Goal: Obtain resource: Download file/media

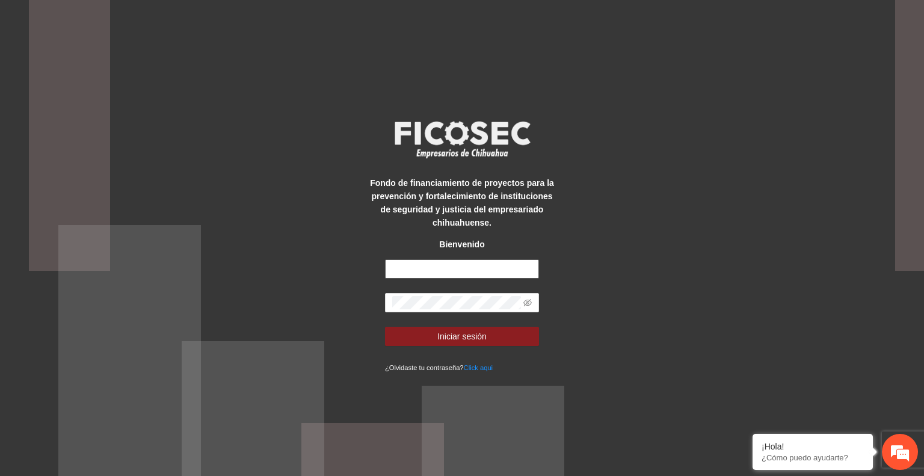
click at [443, 267] on input "text" at bounding box center [462, 268] width 154 height 19
type input "**********"
click at [498, 342] on button "Iniciar sesión" at bounding box center [462, 335] width 154 height 19
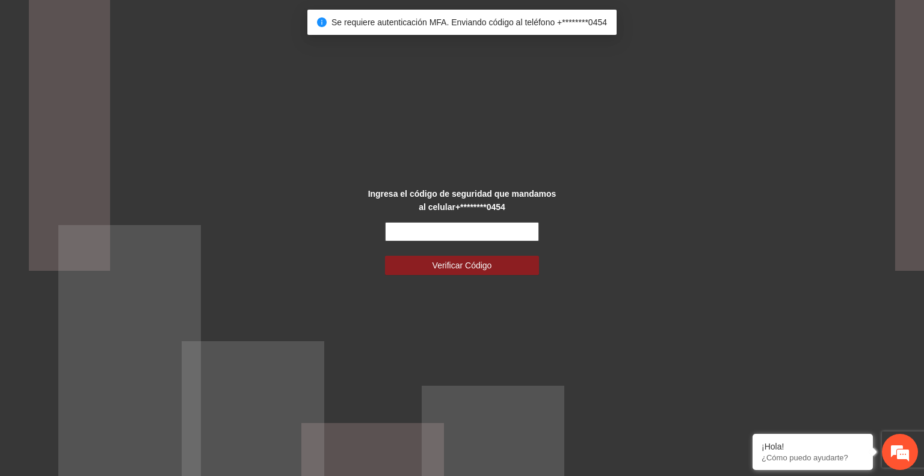
click at [439, 235] on input "text" at bounding box center [462, 231] width 154 height 19
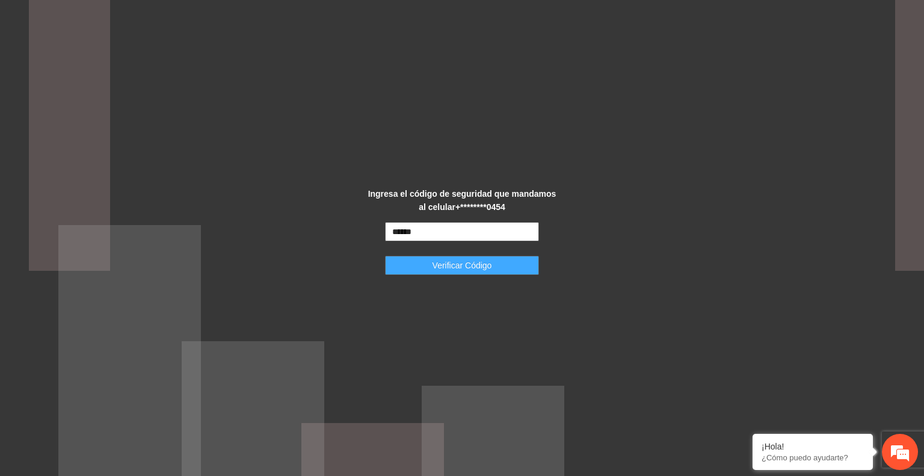
type input "******"
click at [464, 261] on span "Verificar Código" at bounding box center [462, 265] width 60 height 13
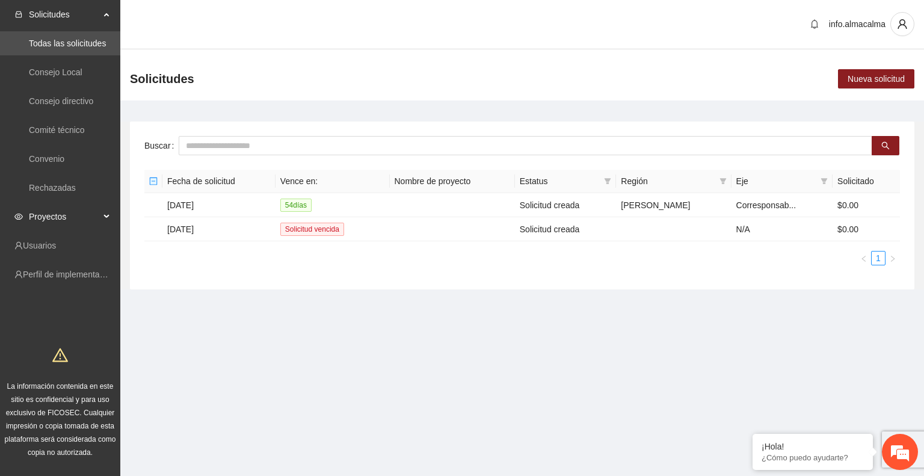
click at [96, 218] on span "Proyectos" at bounding box center [64, 216] width 71 height 24
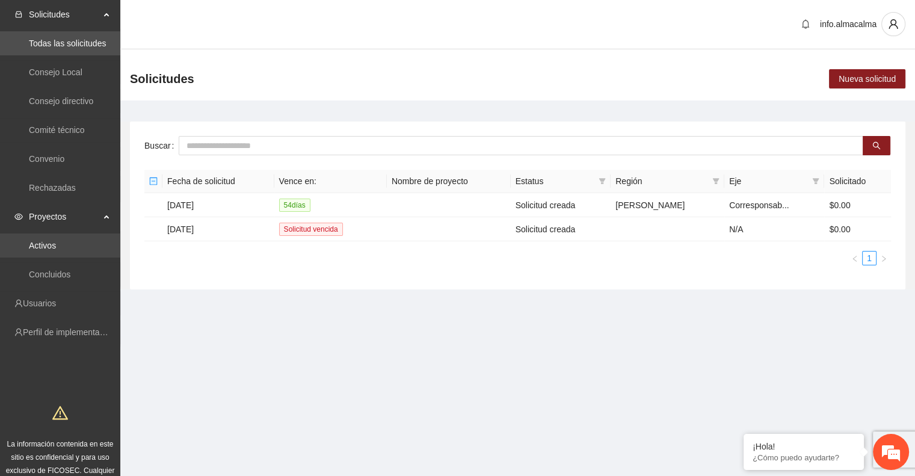
click at [56, 250] on link "Activos" at bounding box center [42, 246] width 27 height 10
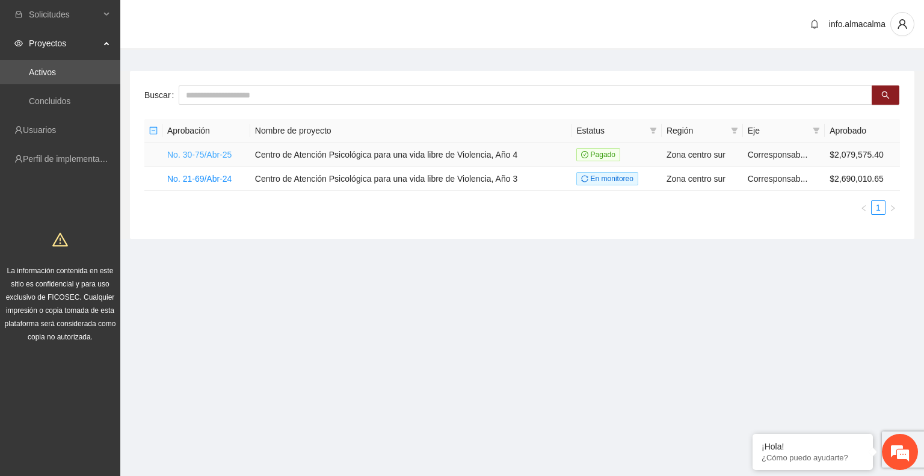
click at [209, 151] on link "No. 30-75/Abr-25" at bounding box center [199, 155] width 64 height 10
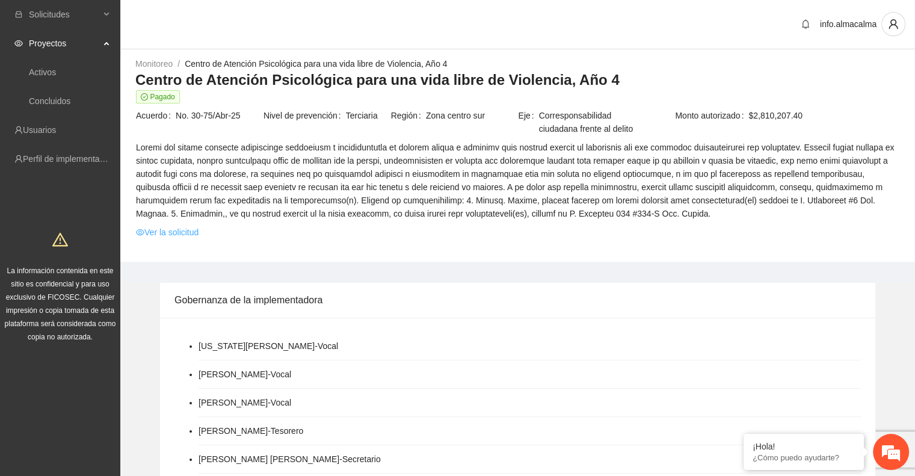
click at [161, 235] on link "Ver la solicitud" at bounding box center [167, 231] width 63 height 13
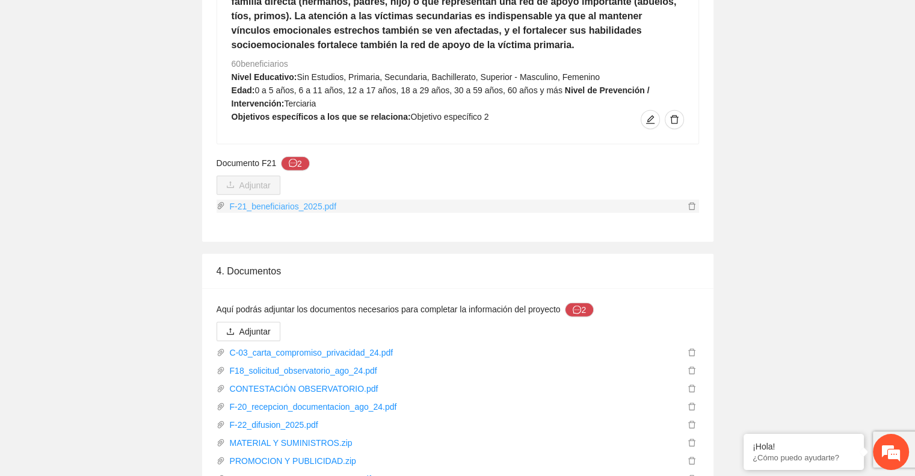
scroll to position [2895, 0]
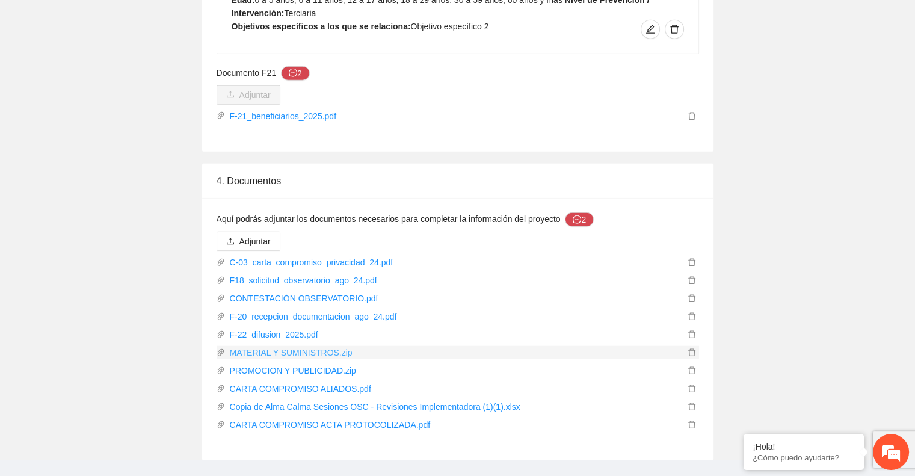
click at [315, 346] on link "MATERIAL Y SUMINISTROS.zip" at bounding box center [454, 352] width 459 height 13
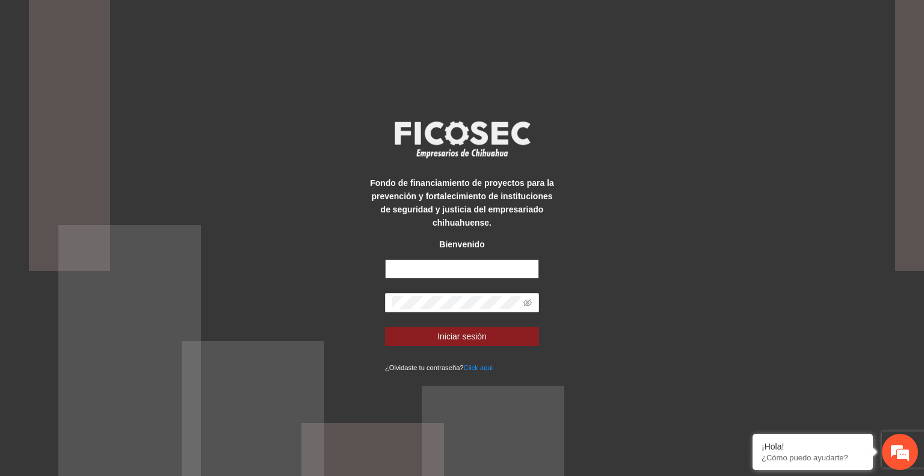
click at [449, 275] on input "text" at bounding box center [462, 268] width 154 height 19
type input "**********"
click at [486, 333] on button "Iniciar sesión" at bounding box center [462, 335] width 154 height 19
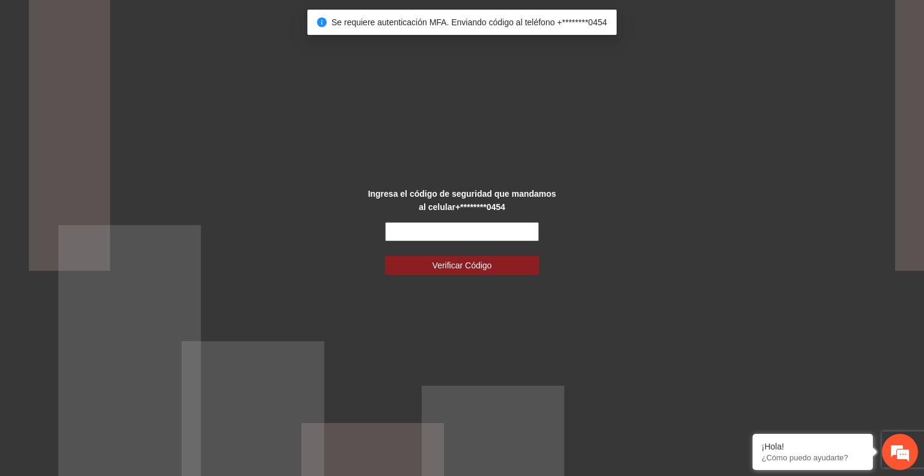
click at [418, 236] on input "text" at bounding box center [462, 231] width 154 height 19
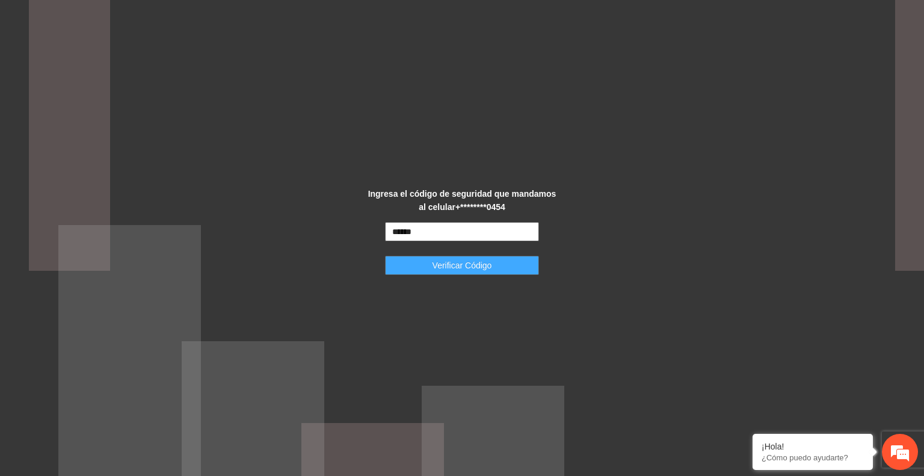
type input "******"
click at [427, 263] on button "Verificar Código" at bounding box center [462, 265] width 154 height 19
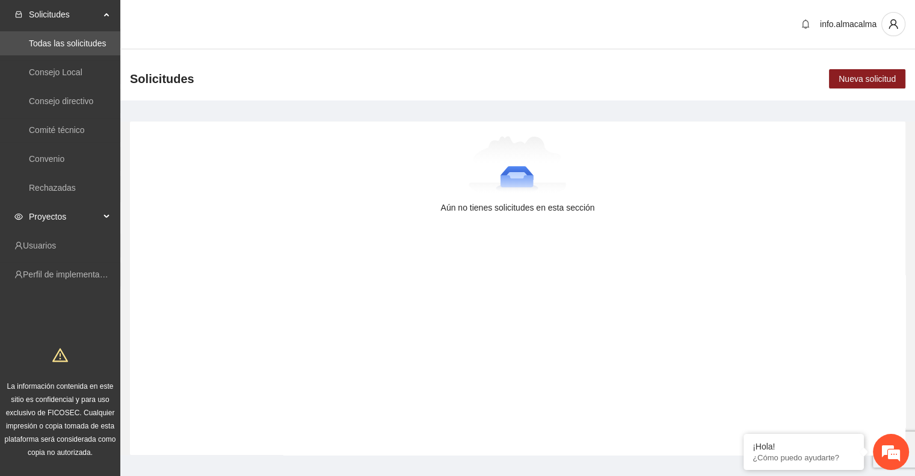
click at [85, 218] on span "Proyectos" at bounding box center [64, 216] width 71 height 24
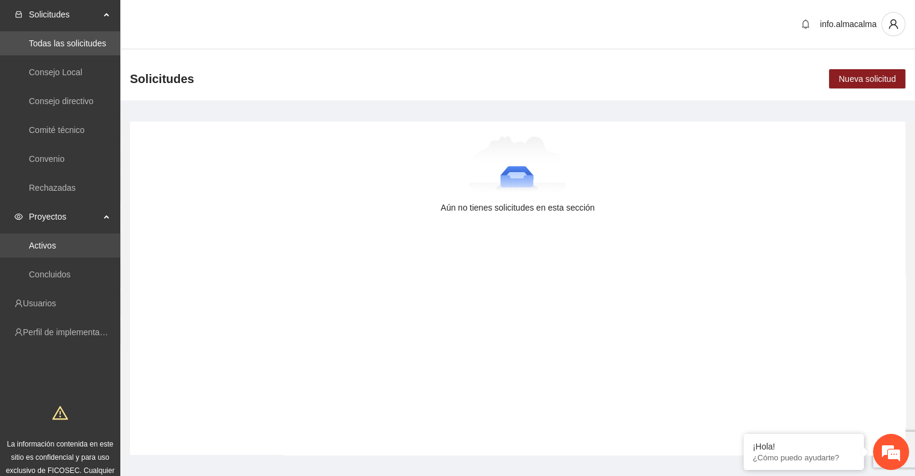
click at [55, 247] on link "Activos" at bounding box center [42, 246] width 27 height 10
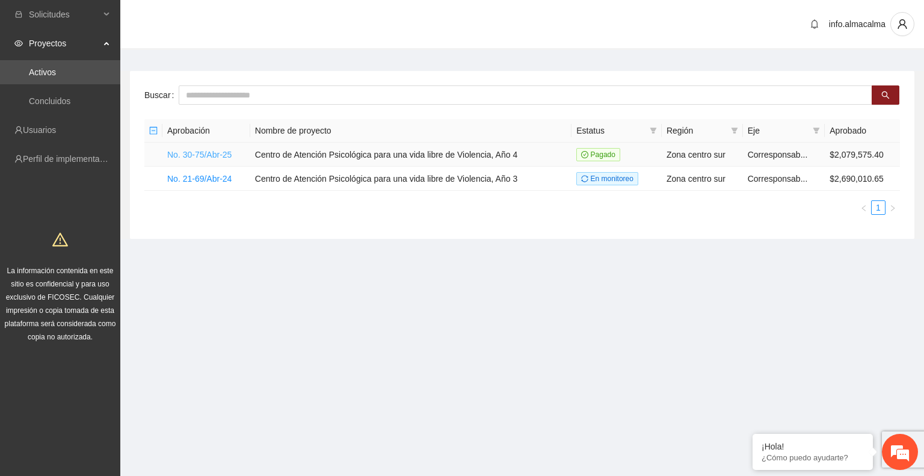
click at [183, 156] on link "No. 30-75/Abr-25" at bounding box center [199, 155] width 64 height 10
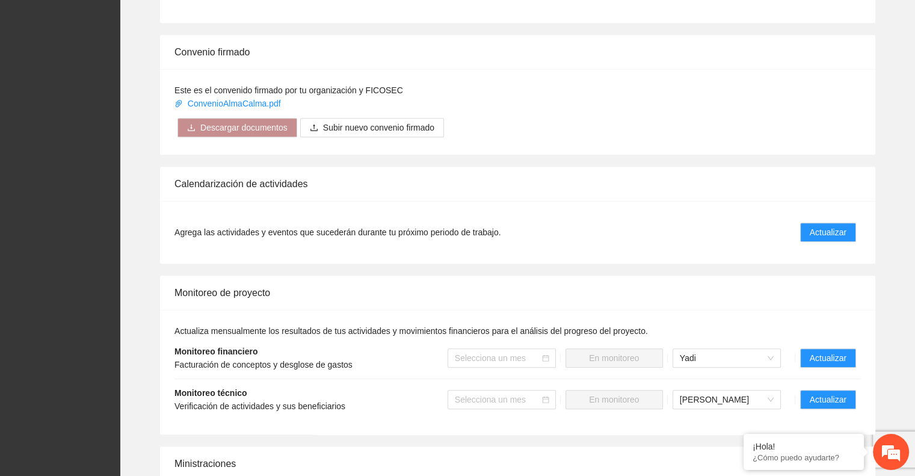
scroll to position [791, 0]
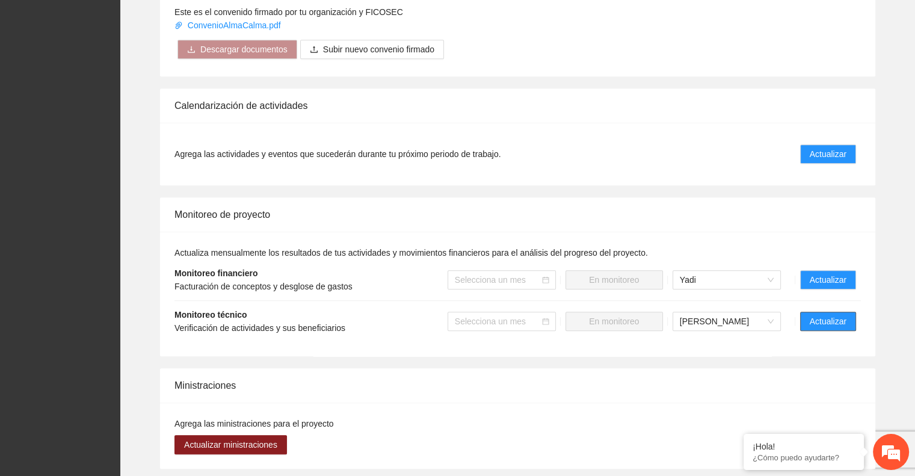
click at [833, 314] on span "Actualizar" at bounding box center [827, 320] width 37 height 13
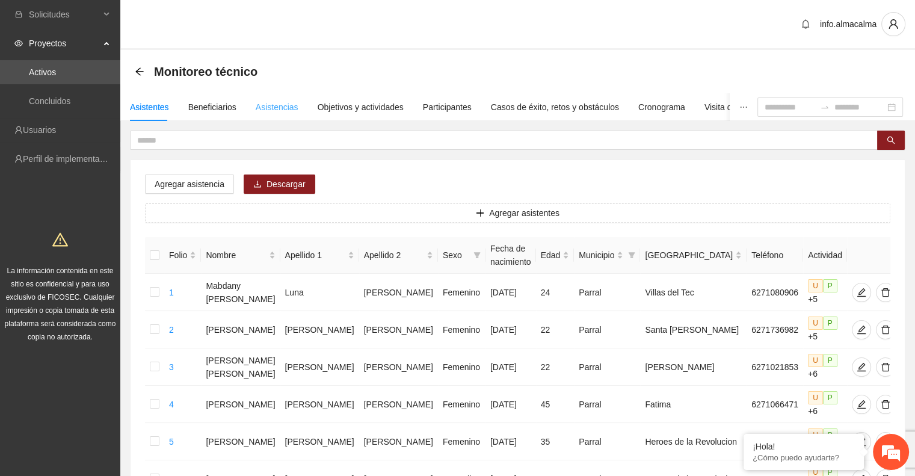
click at [281, 98] on div "Asistencias" at bounding box center [277, 107] width 43 height 28
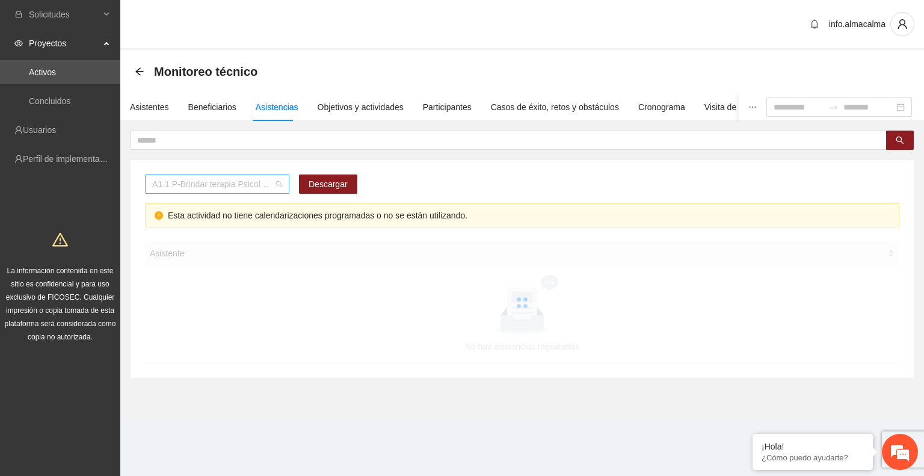
click at [228, 189] on span "A1.1 P-Brindar terapia Psicológica en Parral" at bounding box center [217, 184] width 130 height 18
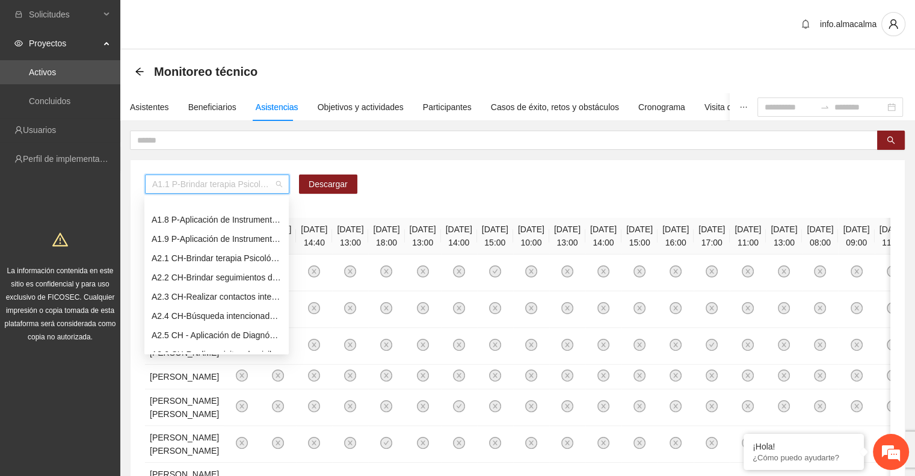
scroll to position [142, 0]
click at [190, 242] on div "A2.1 CH-Brindar terapia Psicológica en Chihuahua" at bounding box center [217, 238] width 130 height 13
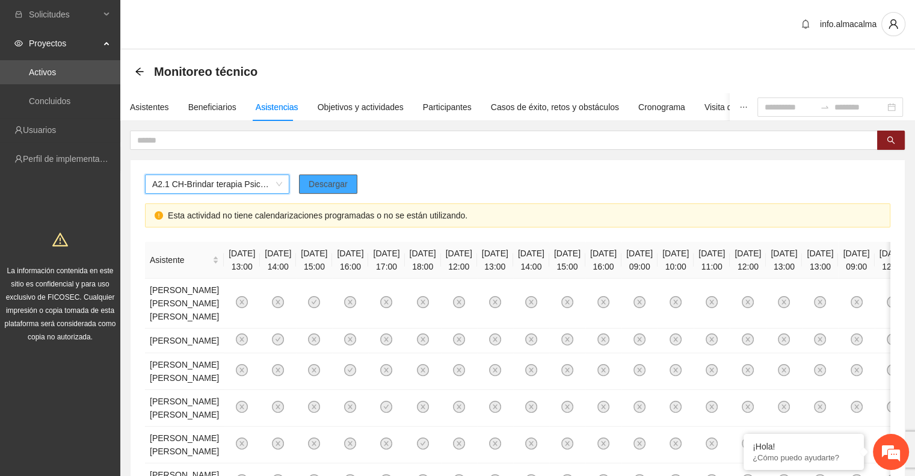
click at [339, 184] on span "Descargar" at bounding box center [327, 183] width 39 height 13
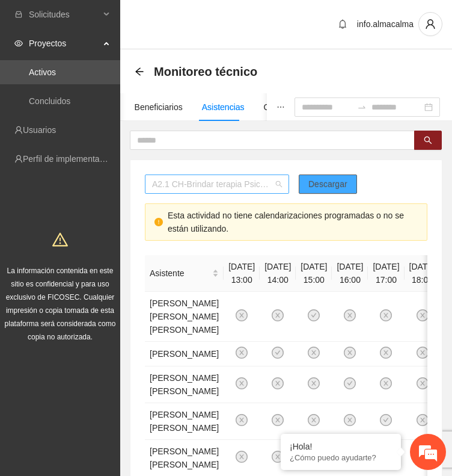
click at [227, 177] on span "A2.1 CH-Brindar terapia Psicológica en Chihuahua" at bounding box center [217, 184] width 130 height 18
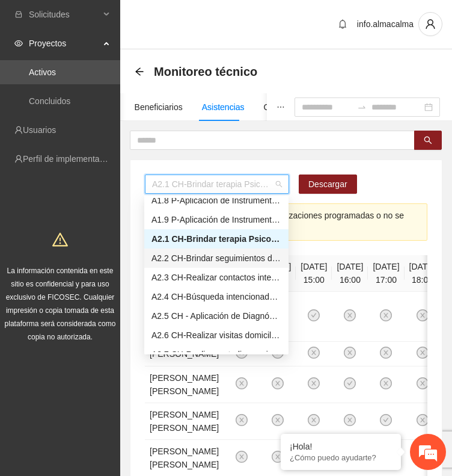
click at [183, 256] on div "A2.2 CH-Brindar seguimientos de Trabajo Social en Chihuahua" at bounding box center [217, 257] width 130 height 13
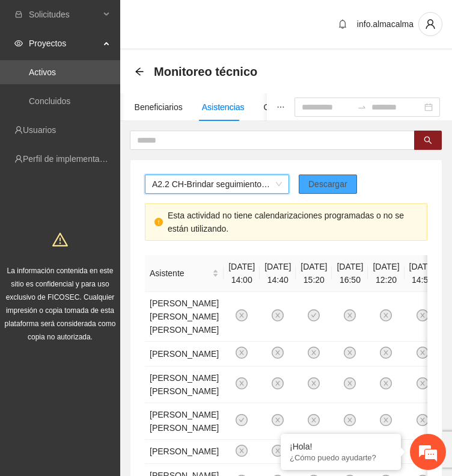
click at [323, 180] on span "Descargar" at bounding box center [327, 183] width 39 height 13
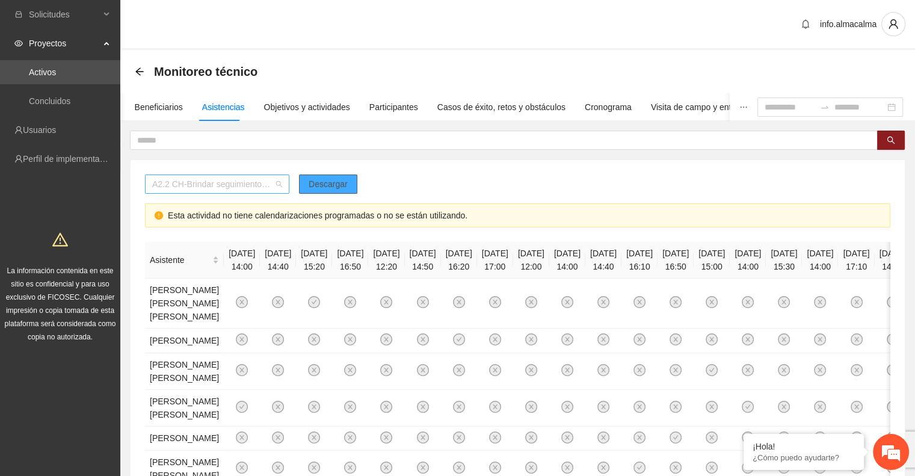
click at [213, 188] on span "A2.2 CH-Brindar seguimientos de Trabajo Social en Chihuahua" at bounding box center [217, 184] width 130 height 18
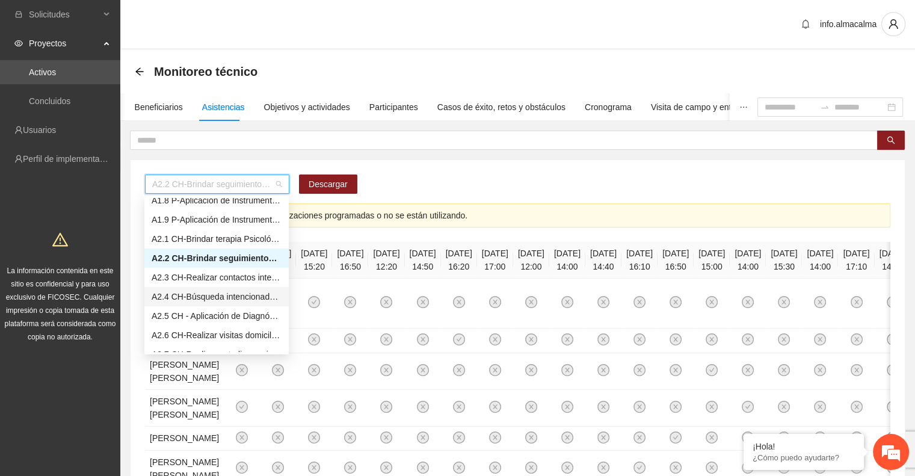
click at [227, 301] on div "A2.4 CH-Búsqueda intencionada de necesidad de otros servicios y canalización a …" at bounding box center [217, 296] width 130 height 13
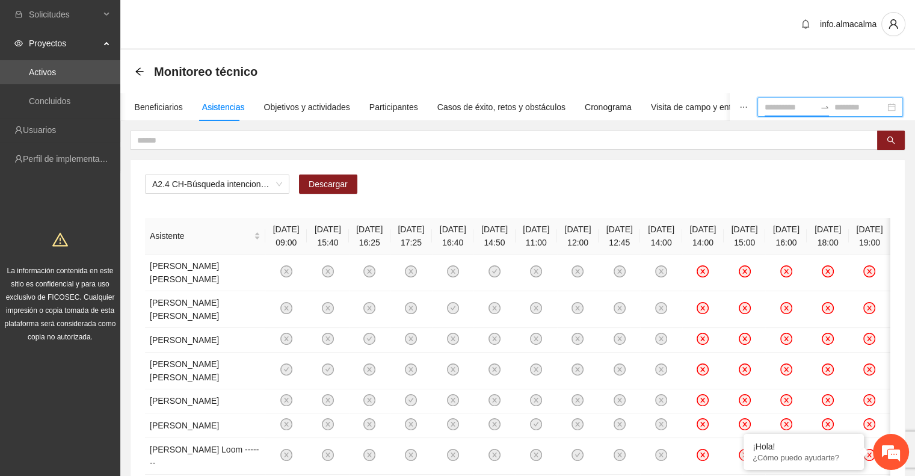
click at [777, 108] on input at bounding box center [789, 106] width 51 height 13
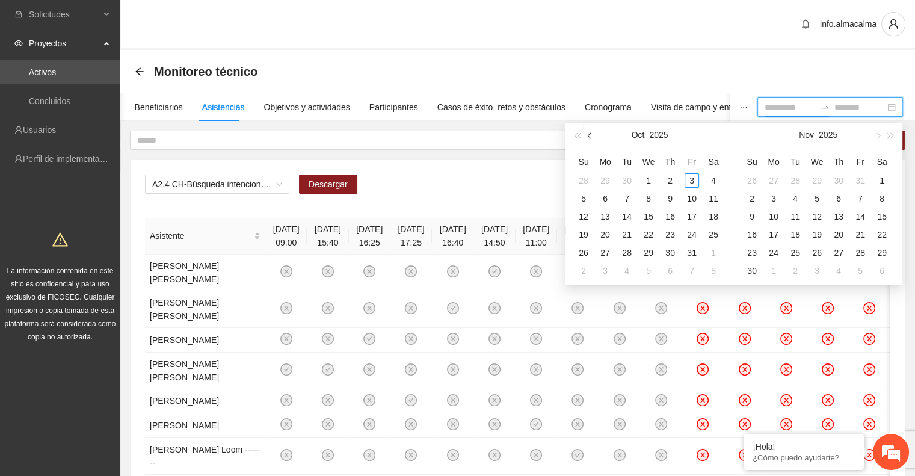
click at [588, 138] on button "button" at bounding box center [589, 135] width 13 height 24
type input "**********"
click at [603, 180] on div "1" at bounding box center [605, 180] width 14 height 14
type input "**********"
click at [630, 257] on div "30" at bounding box center [626, 252] width 14 height 14
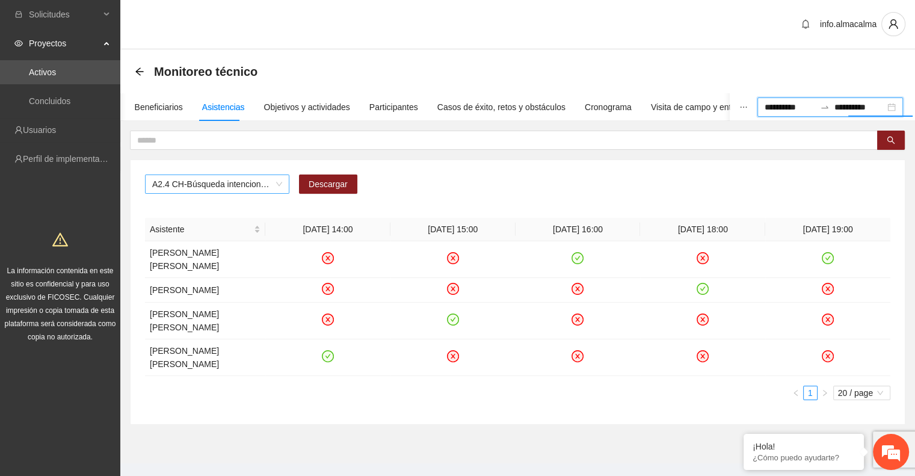
click at [213, 188] on span "A2.4 CH-Búsqueda intencionada de necesidad de otros servicios y canalización a …" at bounding box center [217, 184] width 130 height 18
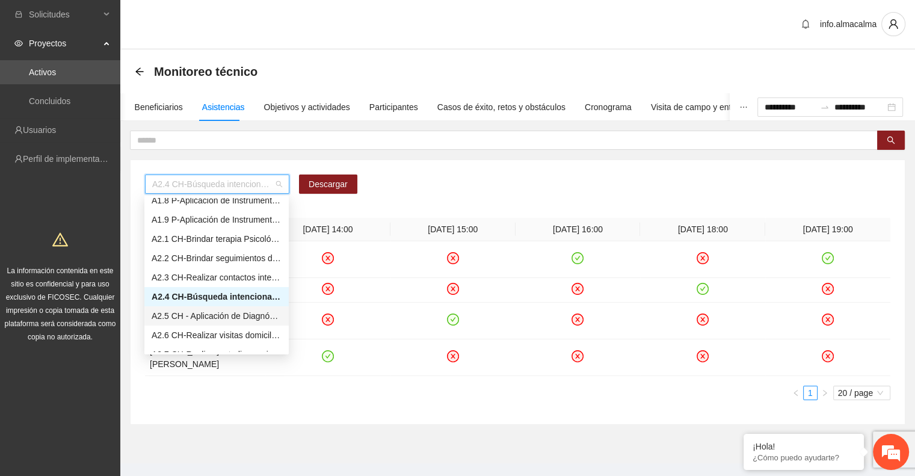
click at [226, 315] on div "A2.5 CH - Aplicación de Diagnósticos - Chihuahua" at bounding box center [217, 315] width 130 height 13
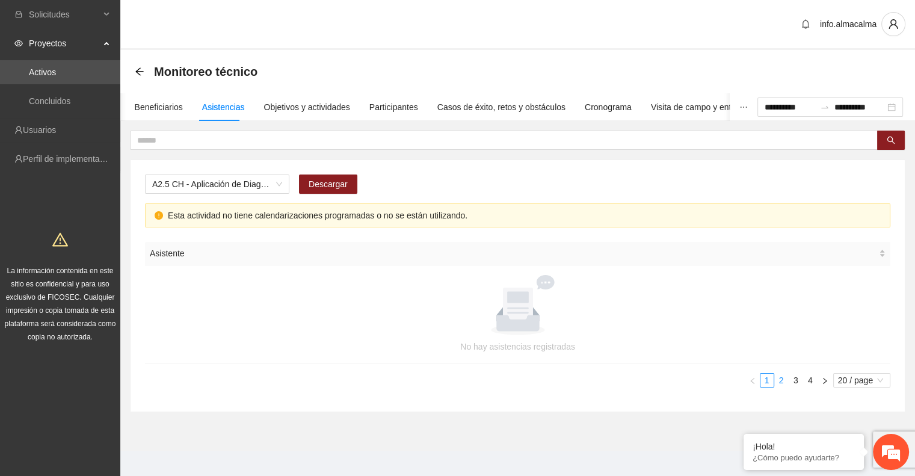
click at [779, 377] on link "2" at bounding box center [780, 379] width 13 height 13
click at [795, 375] on link "3" at bounding box center [795, 379] width 13 height 13
click at [810, 377] on link "4" at bounding box center [809, 379] width 13 height 13
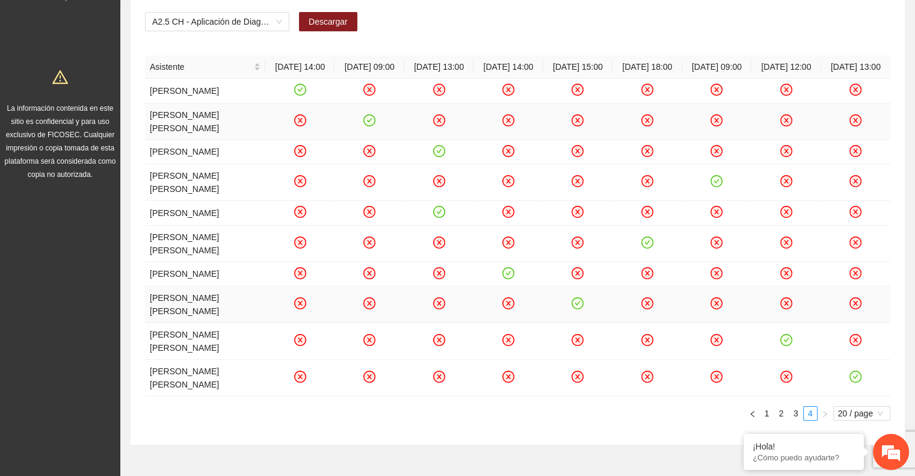
scroll to position [163, 0]
click at [250, 19] on span "A2.5 CH - Aplicación de Diagnósticos - Chihuahua" at bounding box center [217, 21] width 130 height 18
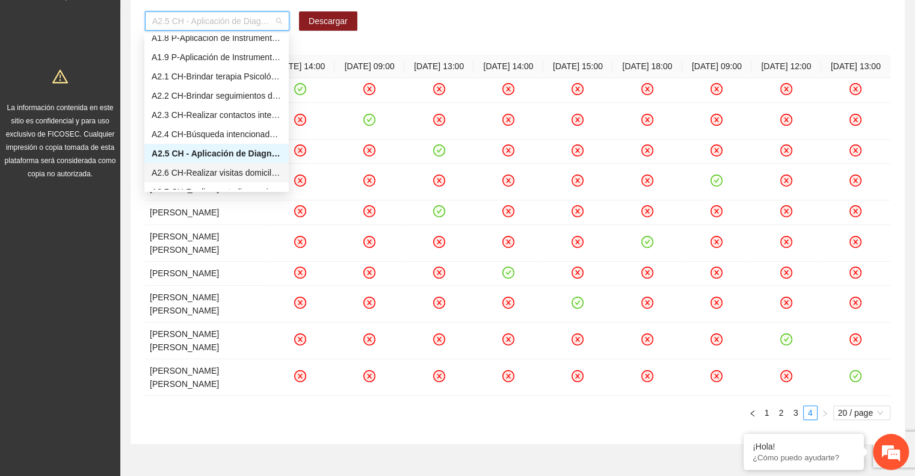
click at [224, 169] on div "A2.6 CH-Realizar visitas domiciliarias de Trabajo Social en Chihuahua" at bounding box center [217, 172] width 130 height 13
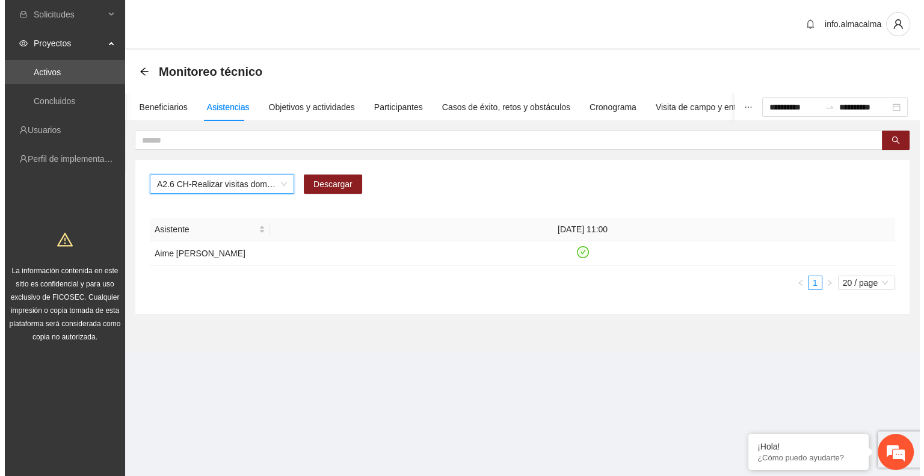
scroll to position [0, 0]
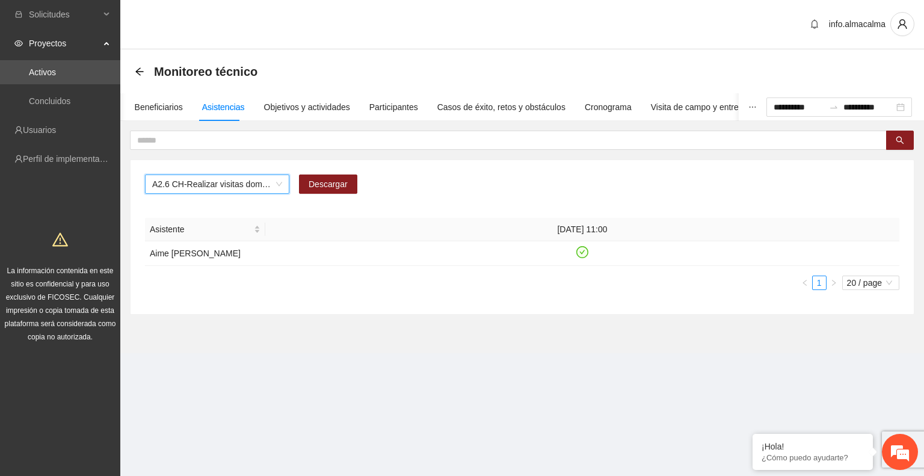
click at [247, 177] on span "A2.6 CH-Realizar visitas domiciliarias de Trabajo Social en Chihuahua" at bounding box center [217, 184] width 130 height 18
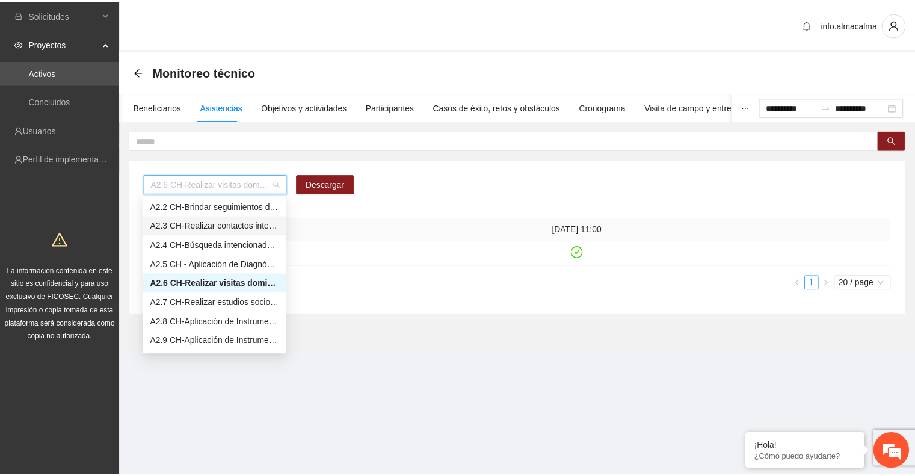
scroll to position [200, 0]
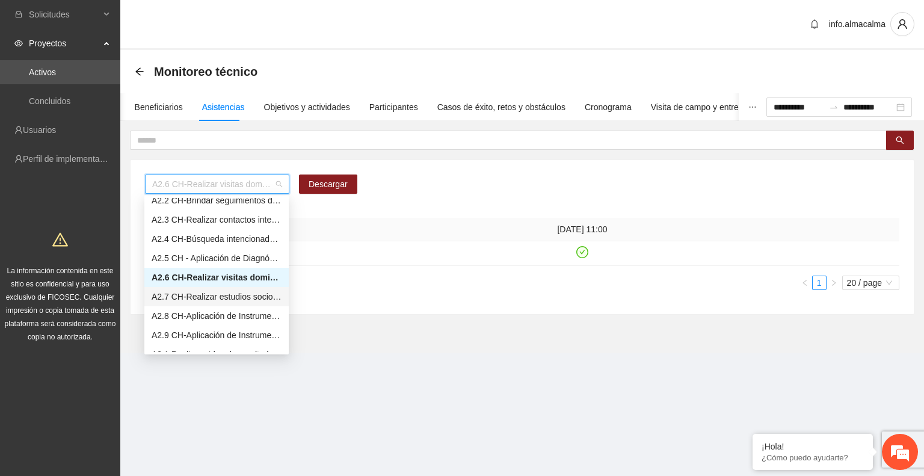
click at [207, 295] on div "A2.7 CH-Realizar estudios socioeconómicos de Trabajo Social en Chihuahua" at bounding box center [217, 296] width 130 height 13
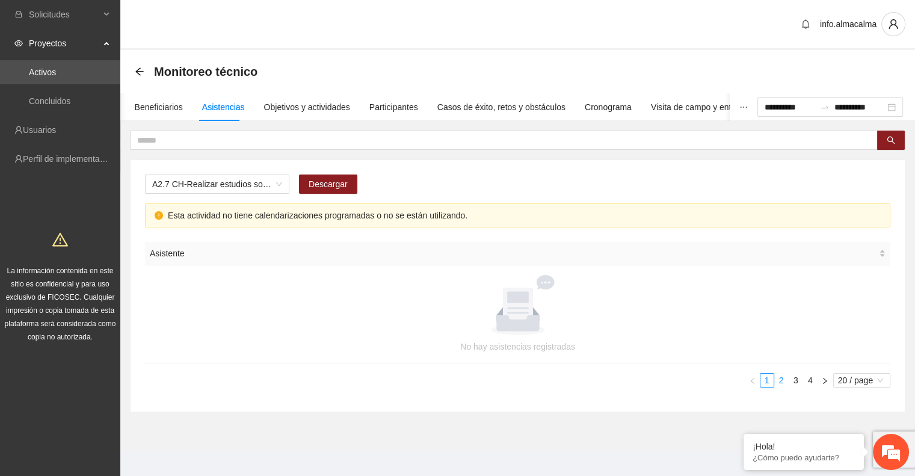
click at [781, 379] on link "2" at bounding box center [780, 379] width 13 height 13
click at [794, 380] on link "3" at bounding box center [795, 379] width 13 height 13
click at [807, 382] on link "4" at bounding box center [809, 379] width 13 height 13
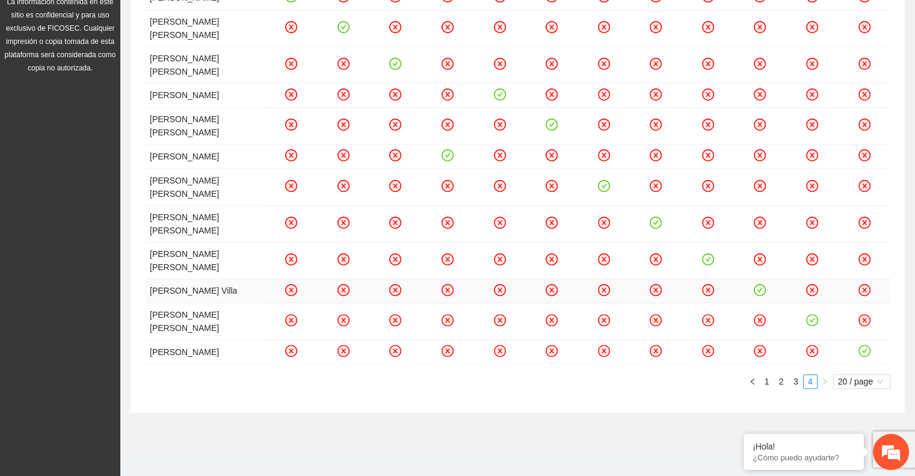
scroll to position [310, 0]
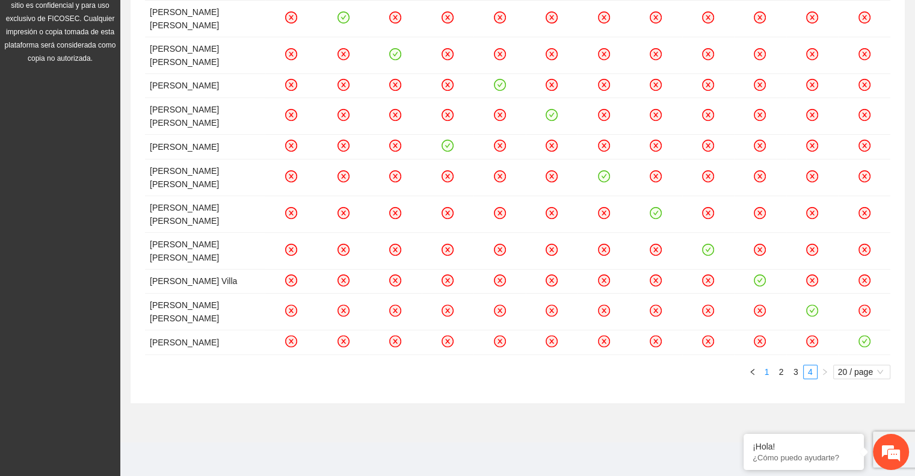
click at [765, 377] on link "1" at bounding box center [766, 371] width 13 height 13
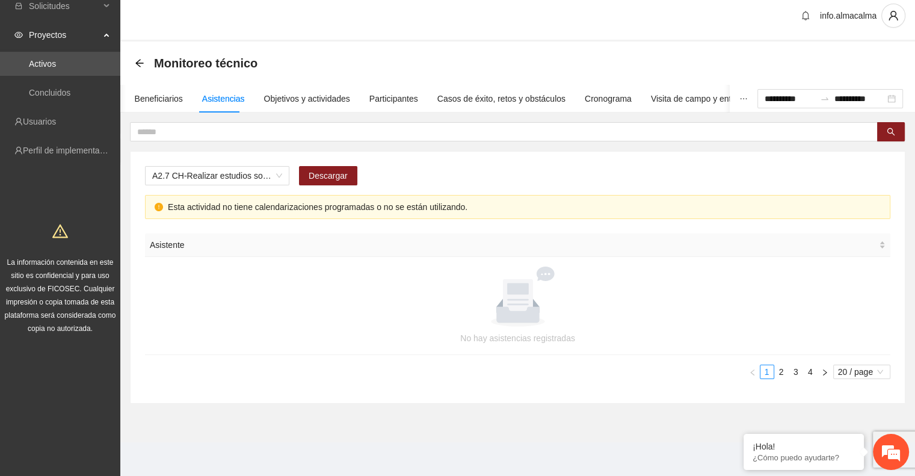
scroll to position [7, 0]
click at [780, 370] on link "2" at bounding box center [780, 372] width 13 height 13
click at [794, 370] on link "3" at bounding box center [795, 372] width 13 height 13
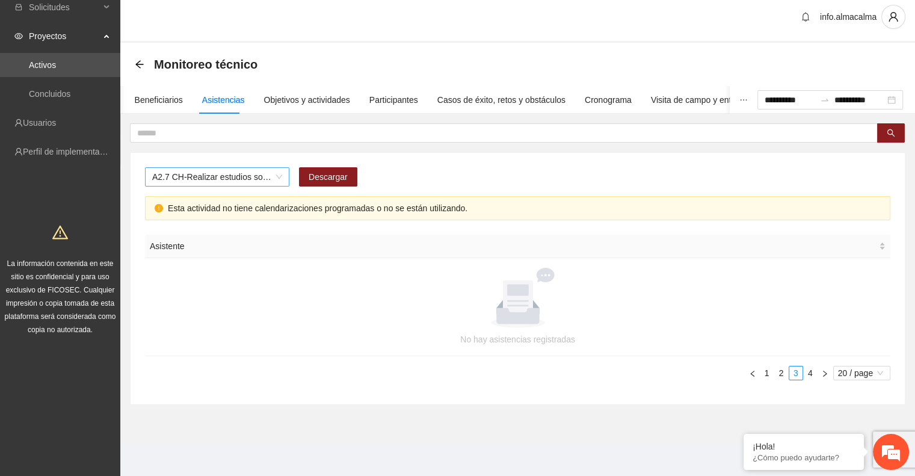
click at [234, 173] on span "A2.7 CH-Realizar estudios socioeconómicos de Trabajo Social en Chihuahua" at bounding box center [217, 177] width 130 height 18
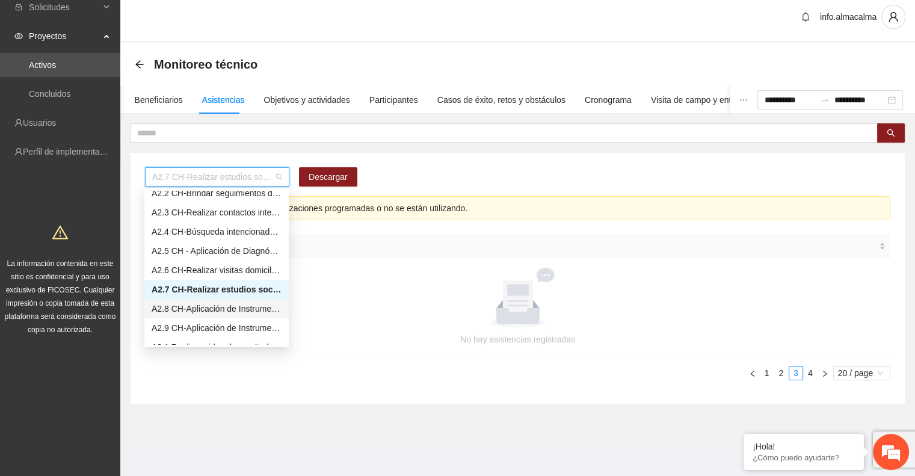
click at [213, 305] on div "A2.8 CH-Aplicación de Instrumentos de medición en Chihuahua" at bounding box center [217, 308] width 130 height 13
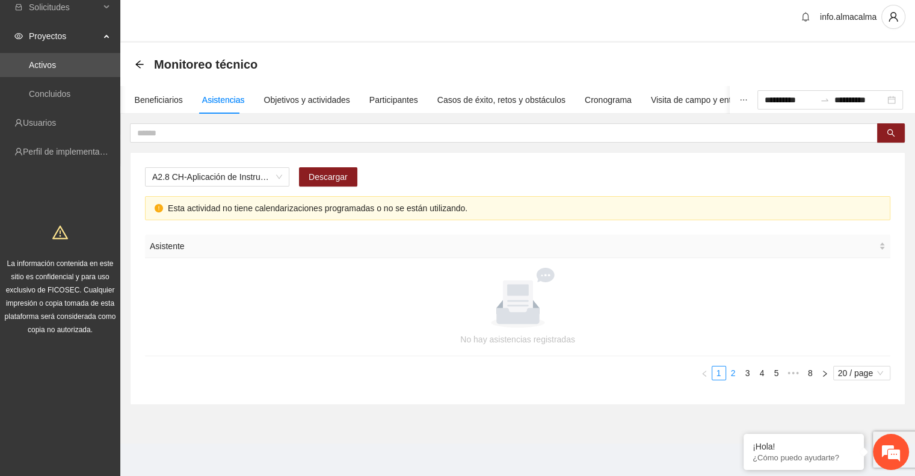
click at [735, 375] on link "2" at bounding box center [732, 372] width 13 height 13
click at [744, 375] on link "3" at bounding box center [747, 372] width 13 height 13
click at [760, 375] on link "4" at bounding box center [761, 372] width 13 height 13
click at [763, 372] on link "5" at bounding box center [761, 372] width 13 height 13
click at [778, 374] on link "6" at bounding box center [780, 372] width 13 height 13
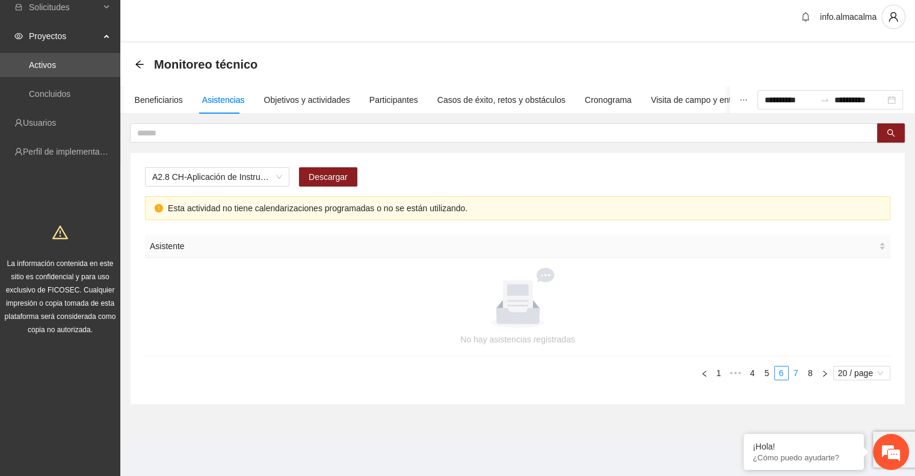
click at [796, 372] on link "7" at bounding box center [795, 372] width 13 height 13
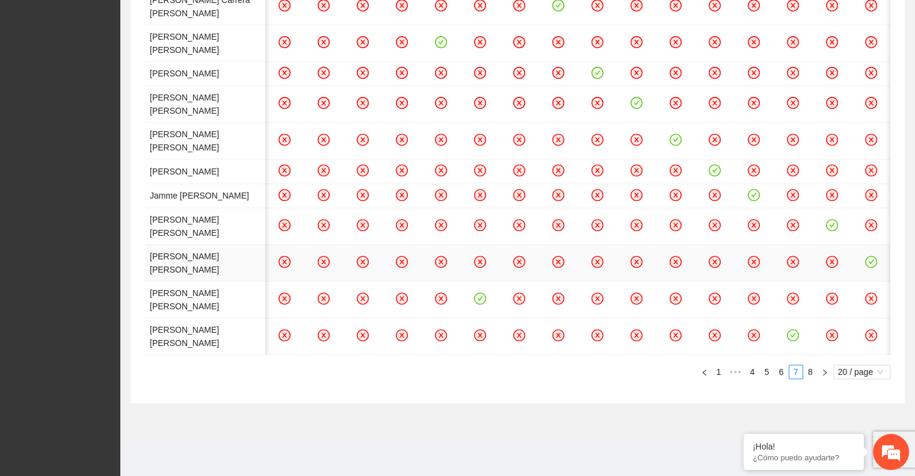
scroll to position [913, 0]
click at [810, 370] on link "8" at bounding box center [809, 371] width 13 height 13
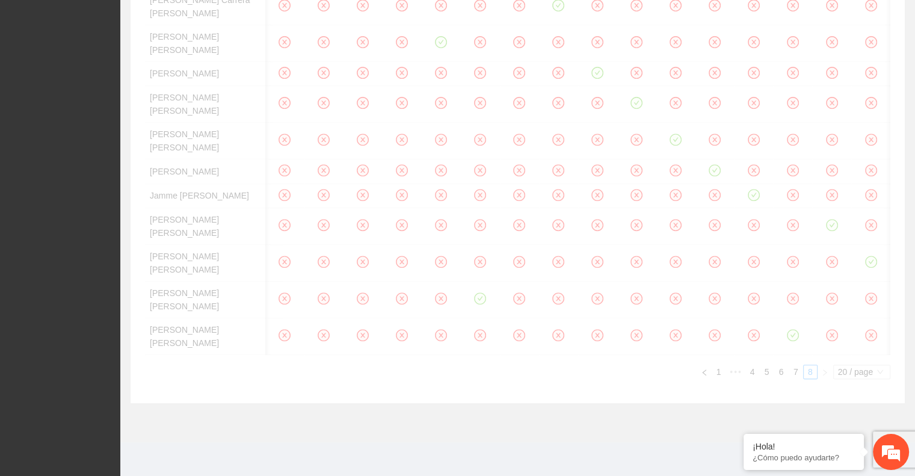
scroll to position [66, 0]
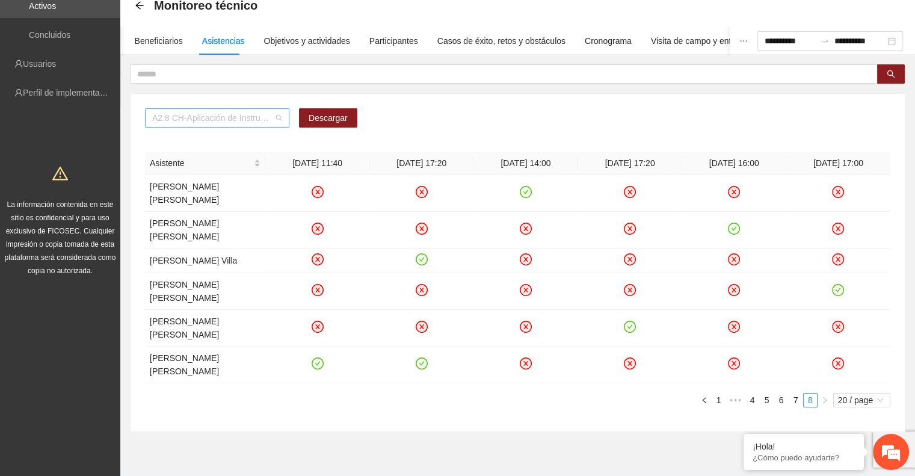
click at [249, 120] on span "A2.8 CH-Aplicación de Instrumentos de medición en Chihuahua" at bounding box center [217, 118] width 130 height 18
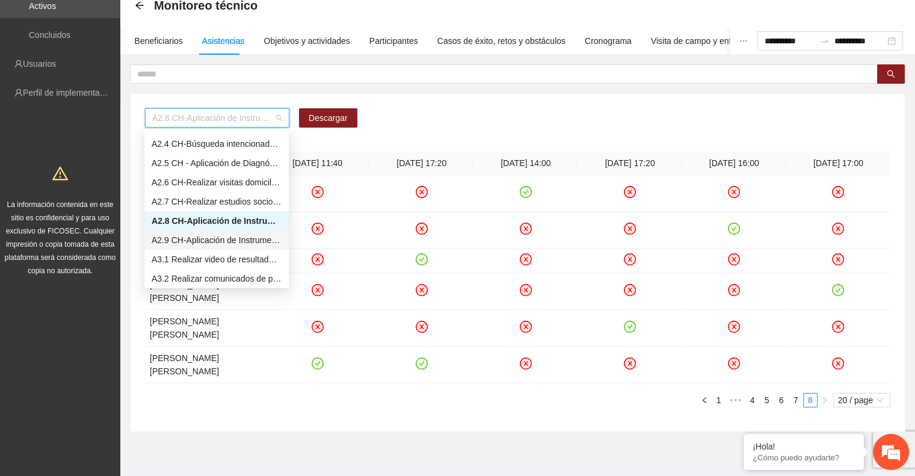
scroll to position [248, 0]
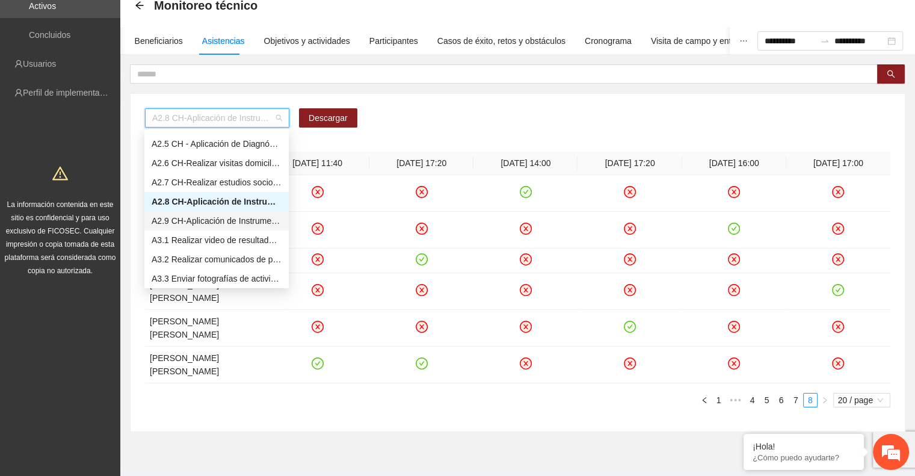
click at [186, 218] on div "A2.9 CH-Aplicación de Instrumento Encuesta de Satisfacción en Chihuahua" at bounding box center [217, 220] width 130 height 13
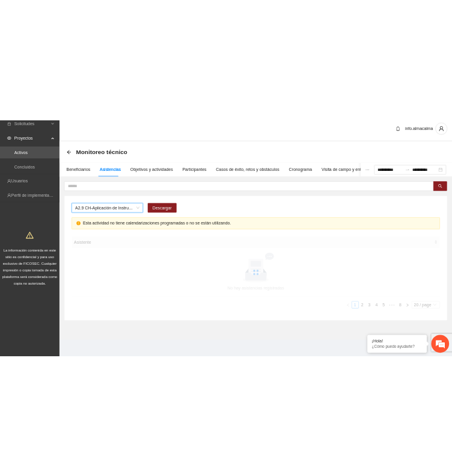
scroll to position [66, 0]
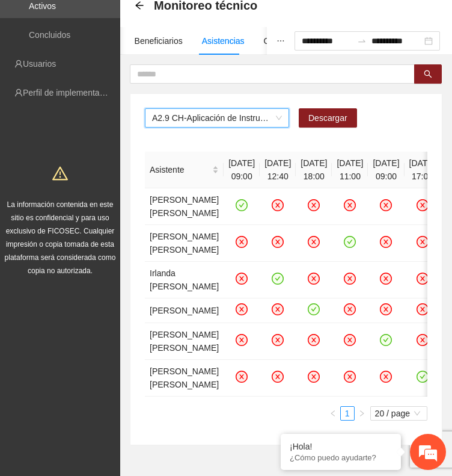
click at [202, 112] on span "A2.9 CH-Aplicación de Instrumento Encuesta de Satisfacción en Chihuahua" at bounding box center [217, 118] width 130 height 18
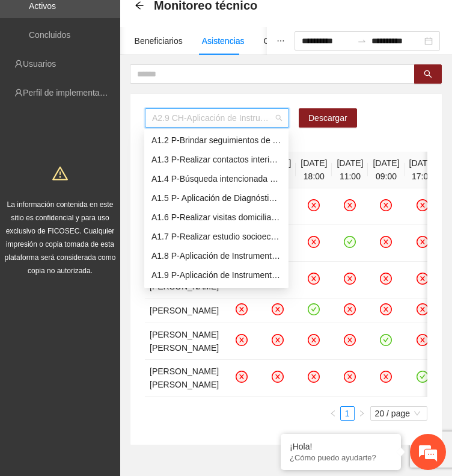
scroll to position [0, 0]
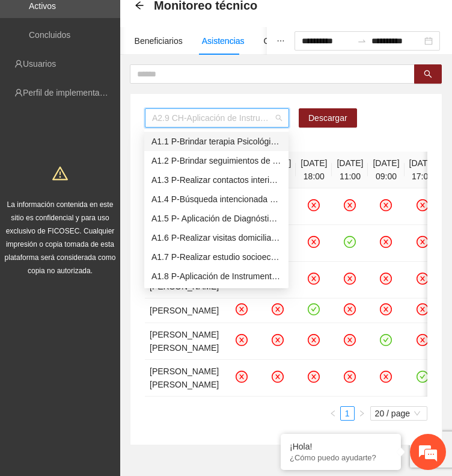
click at [176, 142] on div "A1.1 P-Brindar terapia Psicológica en Parral" at bounding box center [217, 141] width 130 height 13
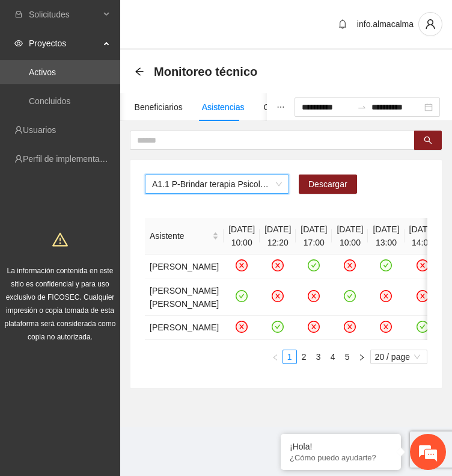
scroll to position [66, 0]
click at [318, 177] on span "Descargar" at bounding box center [327, 183] width 39 height 13
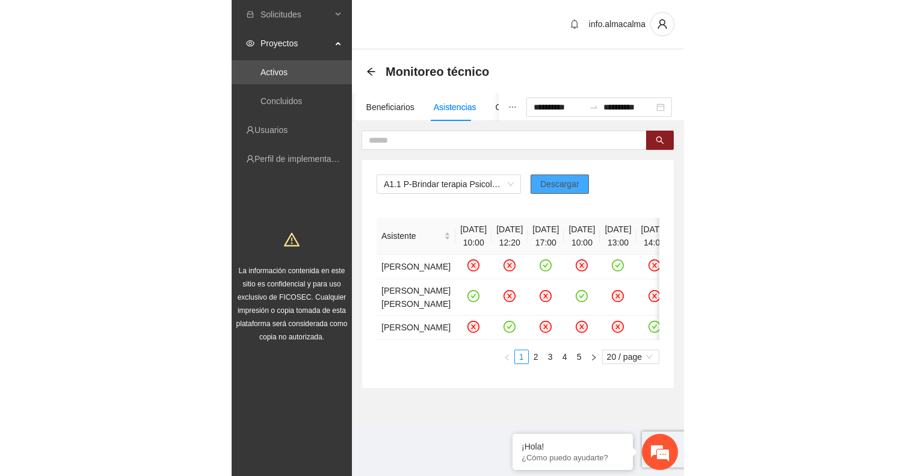
scroll to position [0, 0]
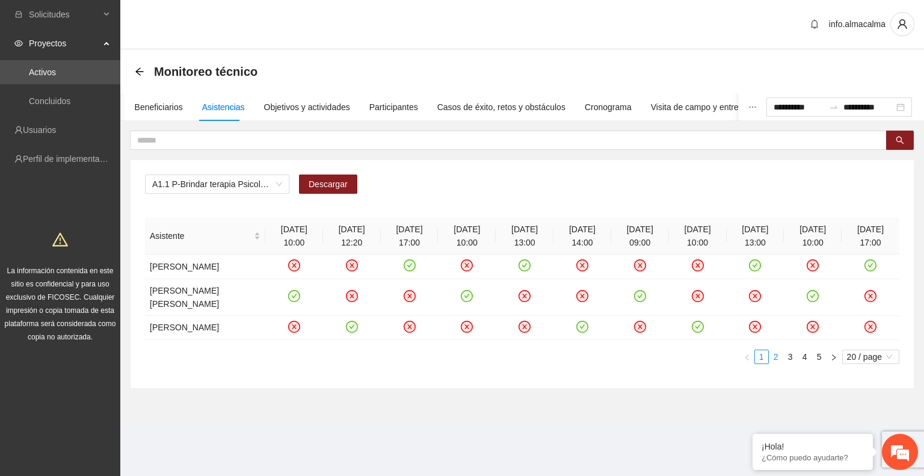
click at [775, 350] on link "2" at bounding box center [775, 356] width 13 height 13
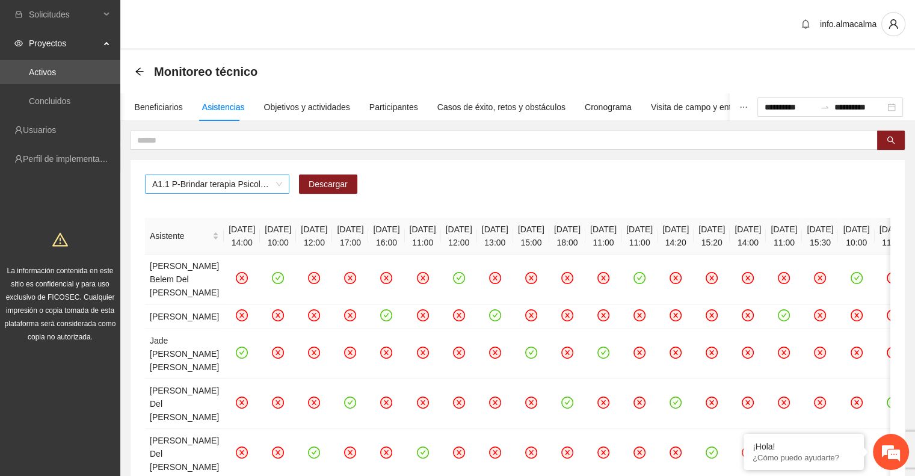
click at [239, 183] on span "A1.1 P-Brindar terapia Psicológica en Parral" at bounding box center [217, 184] width 130 height 18
click at [789, 106] on input "**********" at bounding box center [789, 106] width 51 height 13
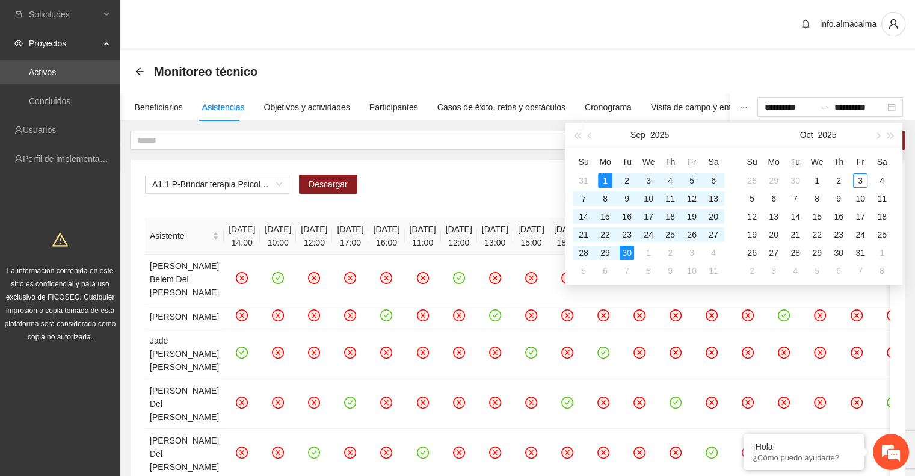
click at [523, 185] on div "A1.1 P-Brindar terapia Psicológica en Parral Descargar" at bounding box center [517, 188] width 745 height 29
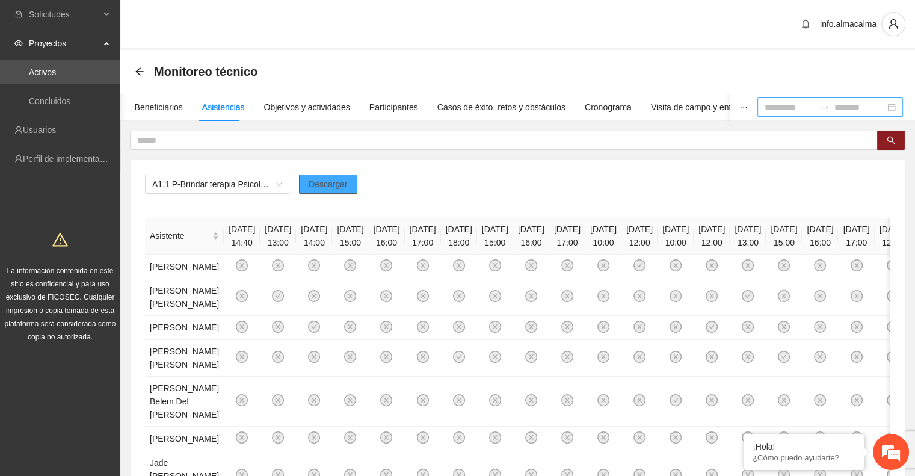
click at [328, 187] on span "Descargar" at bounding box center [327, 183] width 39 height 13
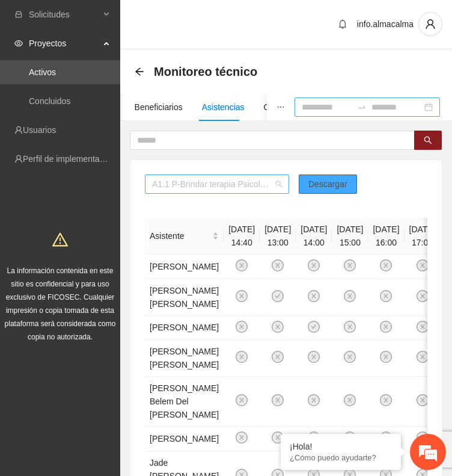
click at [254, 183] on span "A1.1 P-Brindar terapia Psicológica en Parral" at bounding box center [217, 184] width 130 height 18
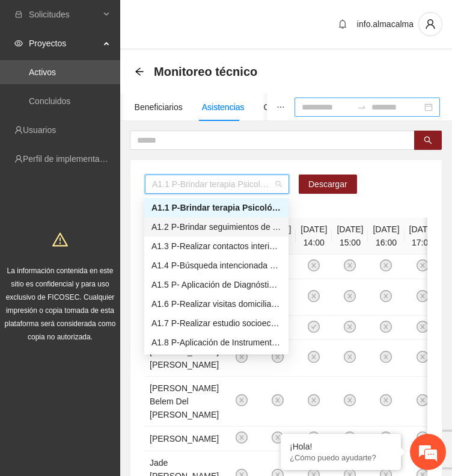
click at [257, 225] on div "A1.2 P-Brindar seguimientos de Trabajo Social en Parral" at bounding box center [217, 226] width 130 height 13
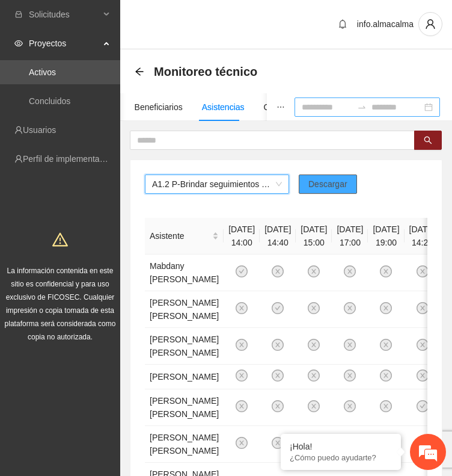
click at [340, 185] on span "Descargar" at bounding box center [327, 183] width 39 height 13
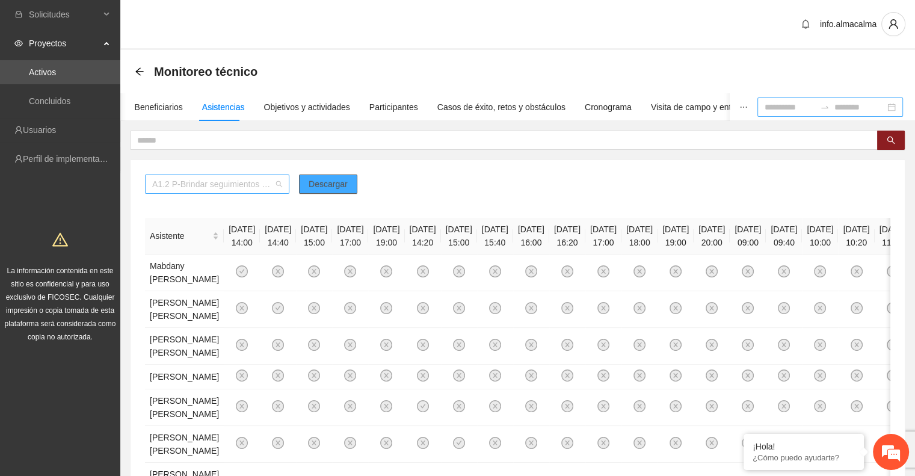
click at [206, 182] on span "A1.2 P-Brindar seguimientos de Trabajo Social en Parral" at bounding box center [217, 184] width 130 height 18
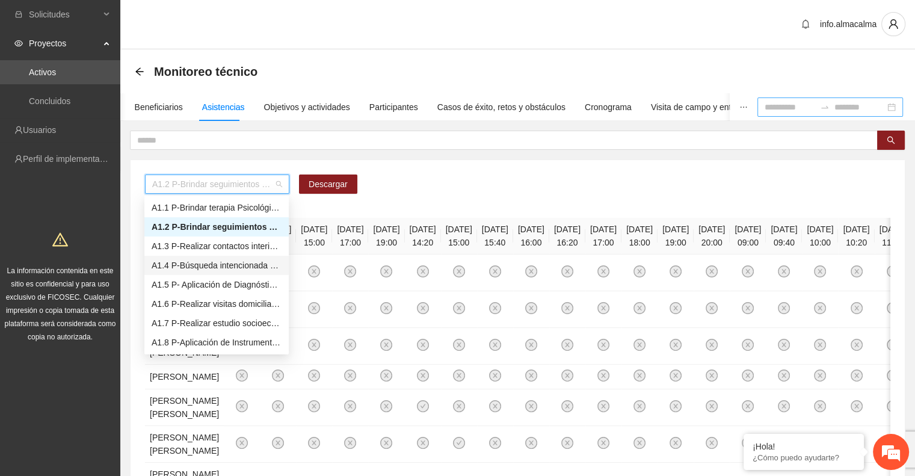
click at [198, 266] on div "A1.4 P-Búsqueda intencionada de necesidad de otros servicios y canalización a l…" at bounding box center [217, 265] width 130 height 13
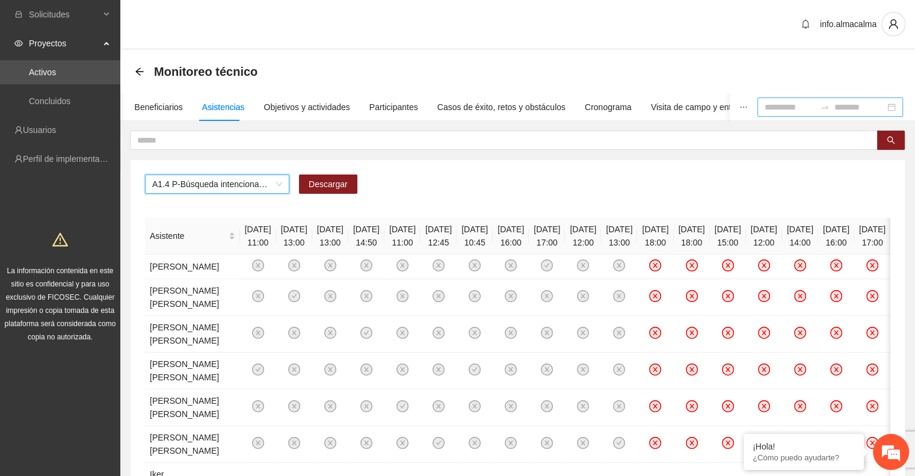
click at [781, 107] on input at bounding box center [789, 106] width 51 height 13
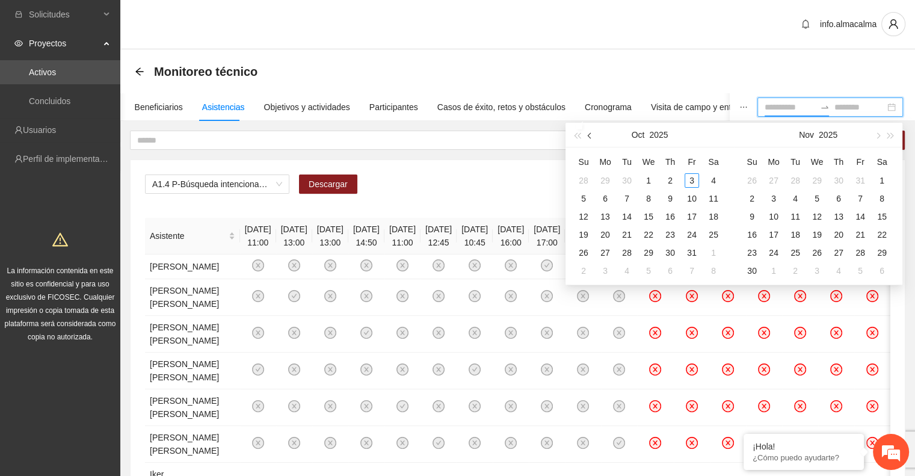
click at [592, 136] on button "button" at bounding box center [589, 135] width 13 height 24
type input "**********"
click at [606, 179] on div "1" at bounding box center [605, 180] width 14 height 14
type input "**********"
click at [631, 260] on td "30" at bounding box center [627, 253] width 22 height 18
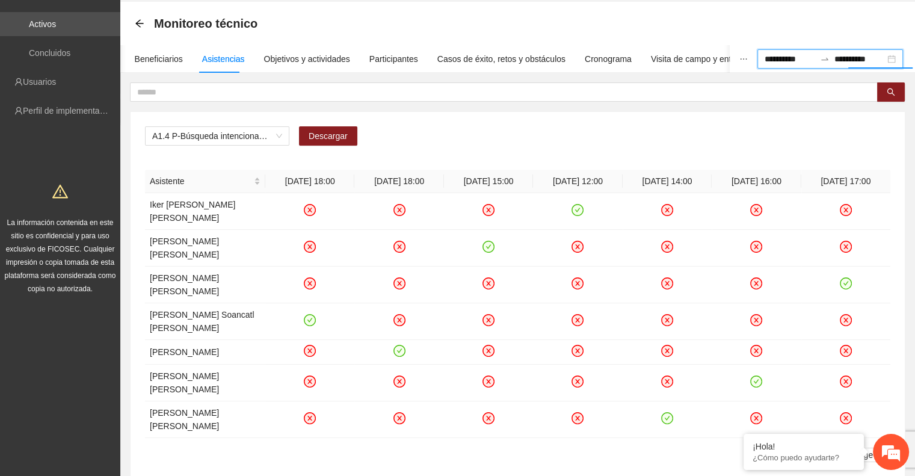
scroll to position [90, 0]
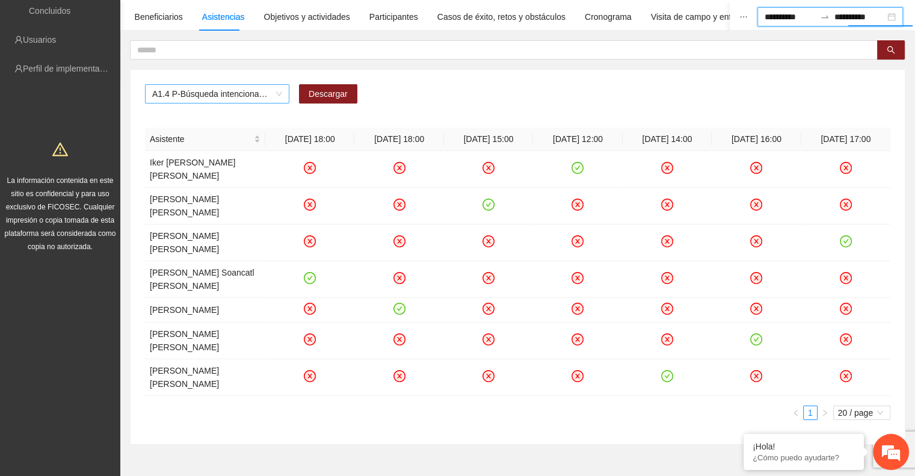
click at [234, 93] on span "A1.4 P-Búsqueda intencionada de necesidad de otros servicios y canalización a l…" at bounding box center [217, 94] width 130 height 18
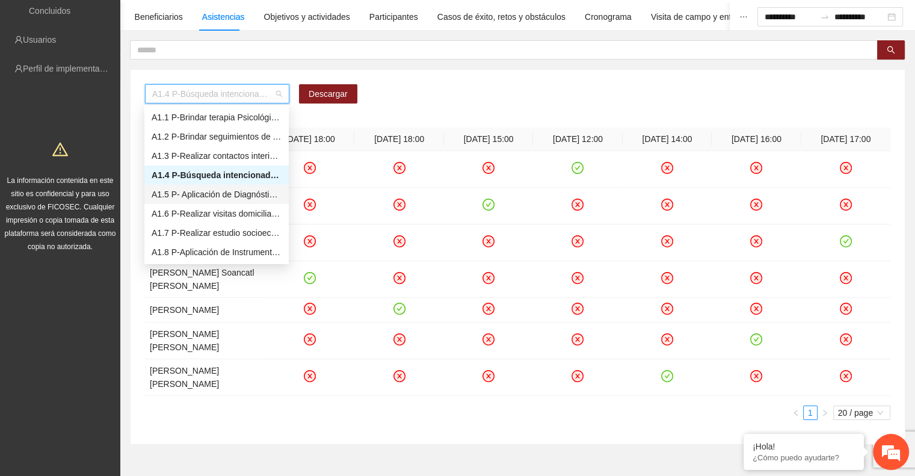
click at [215, 197] on div "A1.5 P- Aplicación de Diagnósticos - Parral" at bounding box center [217, 194] width 130 height 13
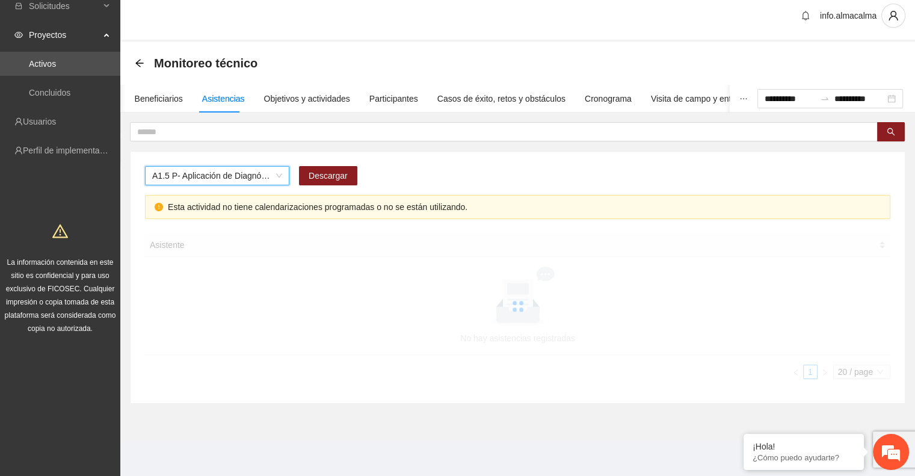
scroll to position [7, 0]
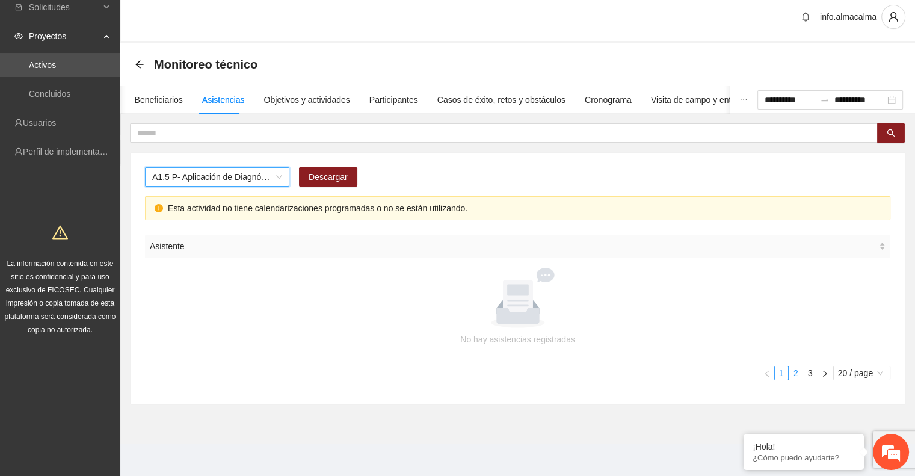
click at [794, 371] on link "2" at bounding box center [795, 372] width 13 height 13
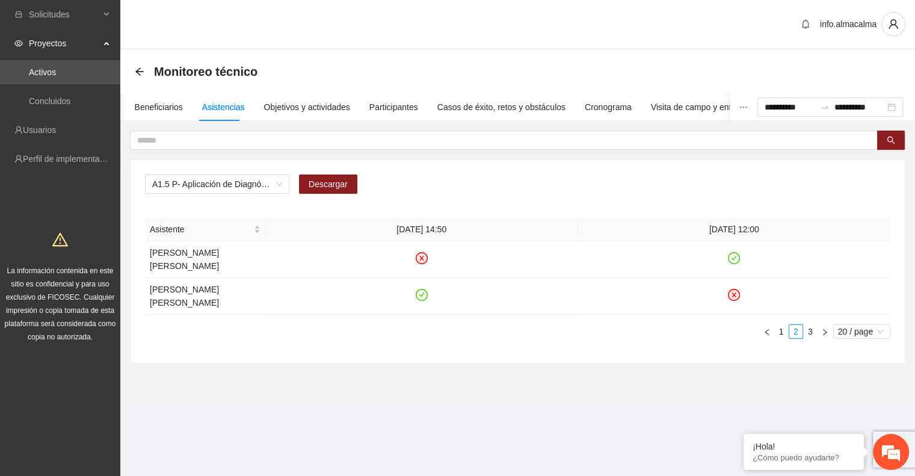
scroll to position [0, 0]
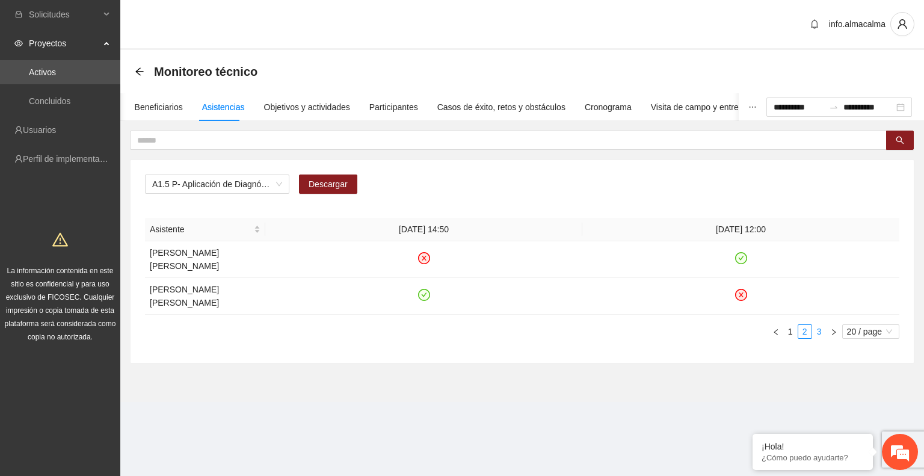
click at [816, 325] on link "3" at bounding box center [818, 331] width 13 height 13
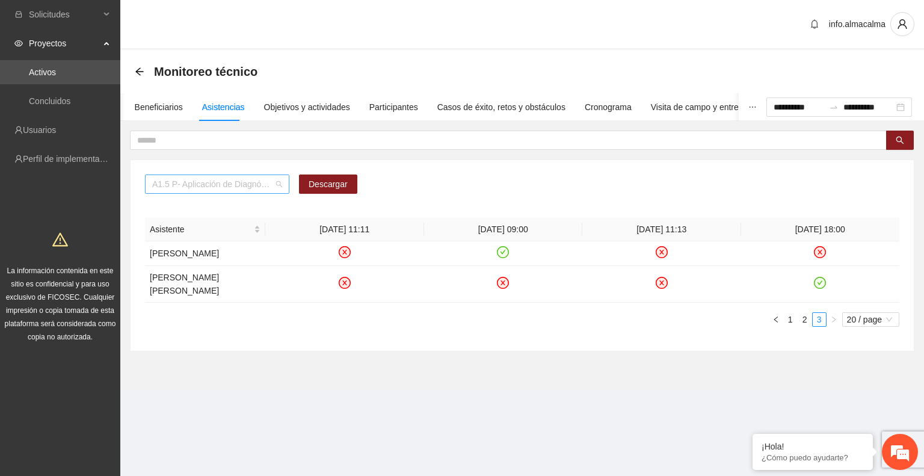
click at [213, 187] on span "A1.5 P- Aplicación de Diagnósticos - Parral" at bounding box center [217, 184] width 130 height 18
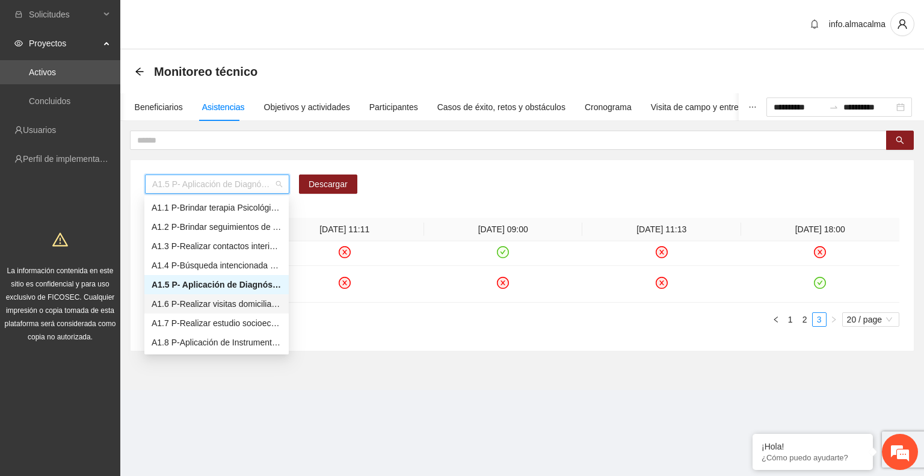
click at [223, 306] on div "A1.6 P-Realizar visitas domiciliarias de Trabajo Social en Parral" at bounding box center [217, 303] width 130 height 13
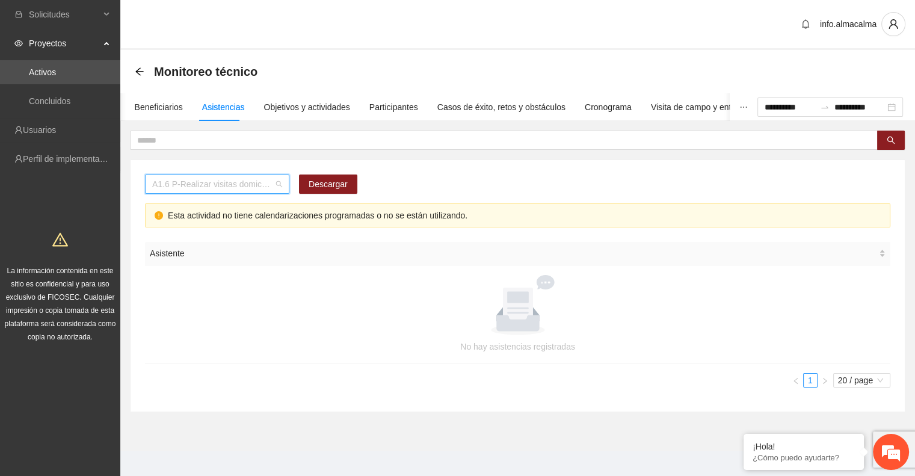
click at [260, 187] on span "A1.6 P-Realizar visitas domiciliarias de Trabajo Social en Parral" at bounding box center [217, 184] width 130 height 18
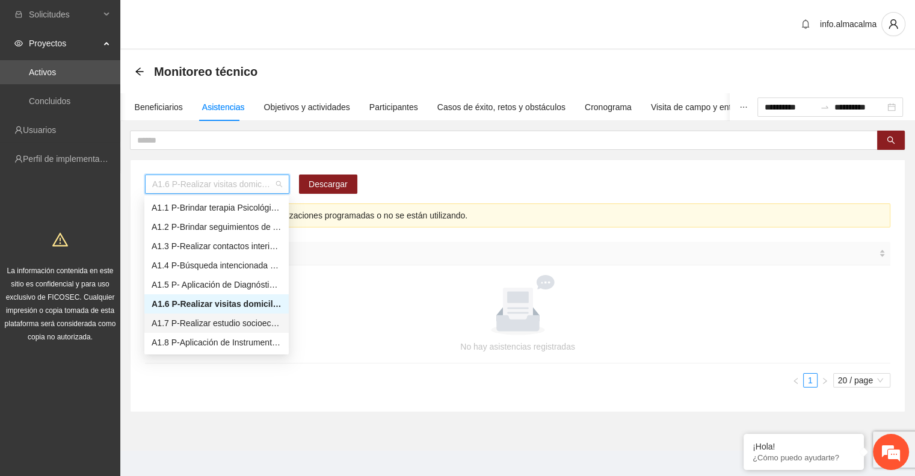
click at [230, 323] on div "A1.7 P-Realizar estudio socioeconómico de Trabajo Social en Parral" at bounding box center [217, 322] width 130 height 13
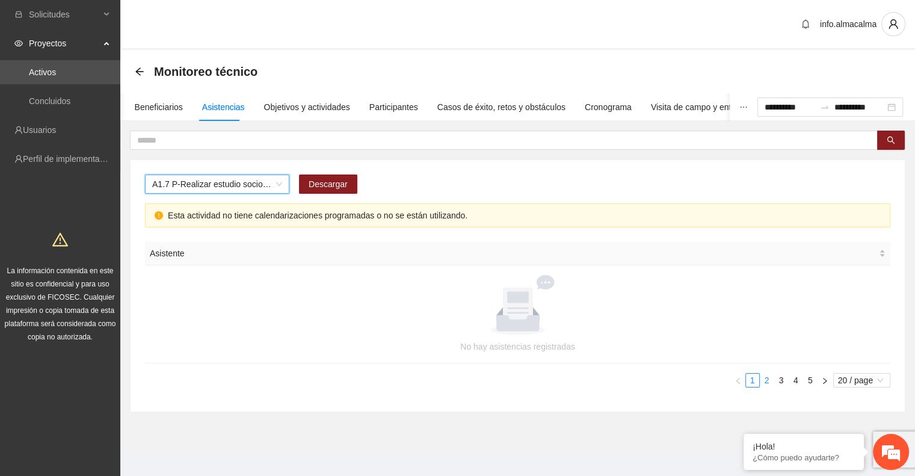
click at [762, 378] on link "2" at bounding box center [766, 379] width 13 height 13
click at [779, 381] on link "3" at bounding box center [780, 379] width 13 height 13
click at [796, 381] on link "4" at bounding box center [795, 379] width 13 height 13
click at [810, 380] on link "5" at bounding box center [809, 379] width 13 height 13
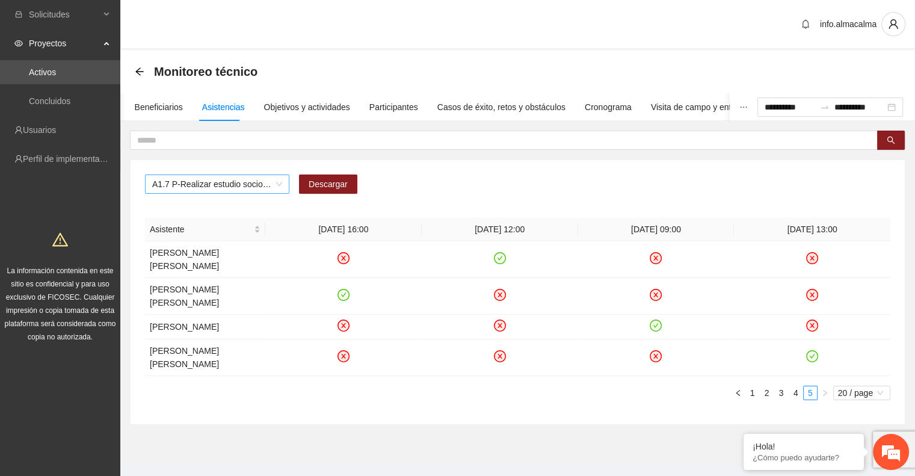
click at [223, 186] on span "A1.7 P-Realizar estudio socioeconómico de Trabajo Social en Parral" at bounding box center [217, 184] width 130 height 18
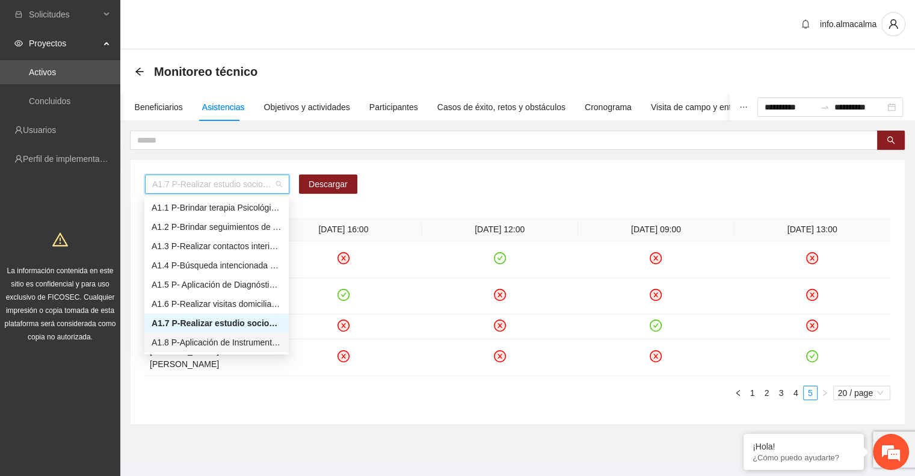
click at [221, 339] on div "A1.8 P-Aplicación de Instrumento de medición en Parral" at bounding box center [217, 342] width 130 height 13
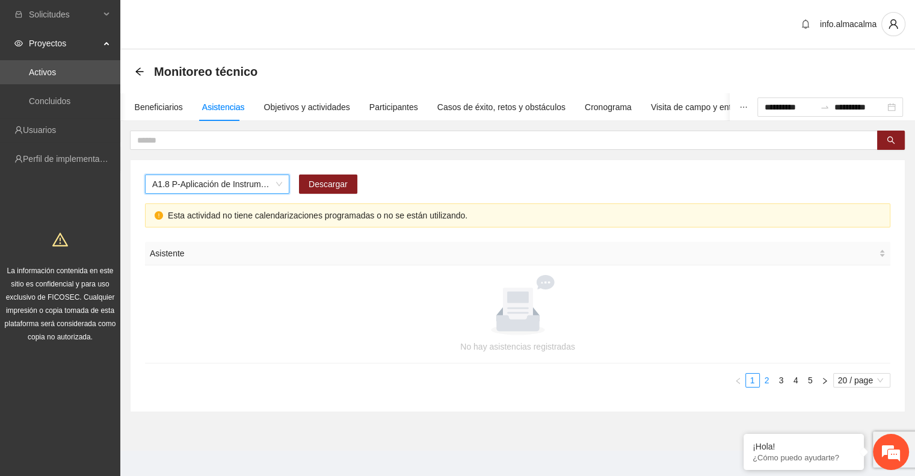
click at [765, 375] on link "2" at bounding box center [766, 379] width 13 height 13
click at [781, 382] on link "3" at bounding box center [780, 379] width 13 height 13
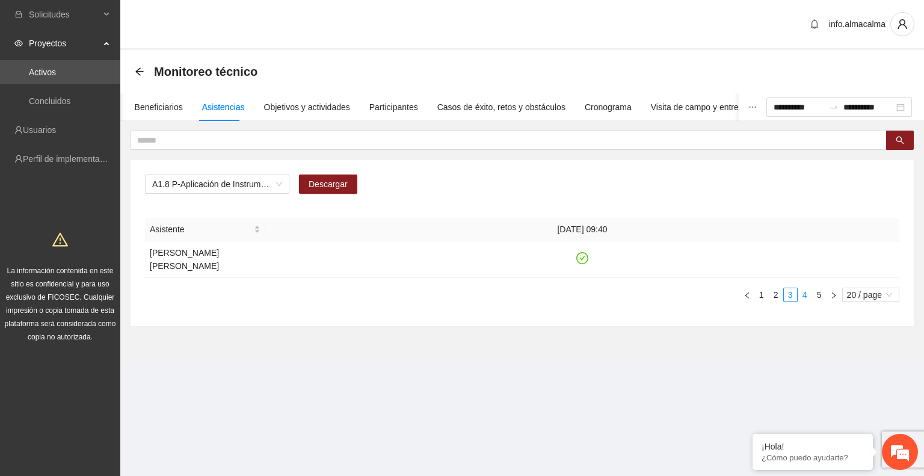
click at [809, 288] on link "4" at bounding box center [804, 294] width 13 height 13
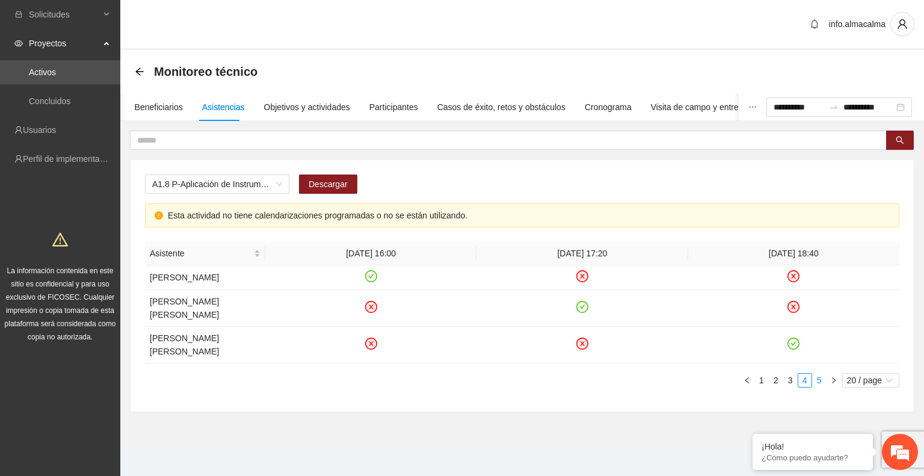
click at [815, 373] on link "5" at bounding box center [818, 379] width 13 height 13
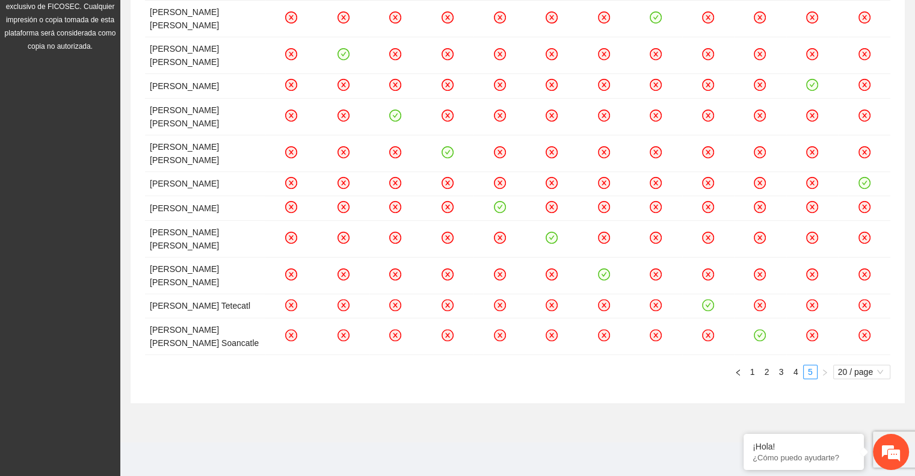
scroll to position [325, 0]
